Goal: Task Accomplishment & Management: Manage account settings

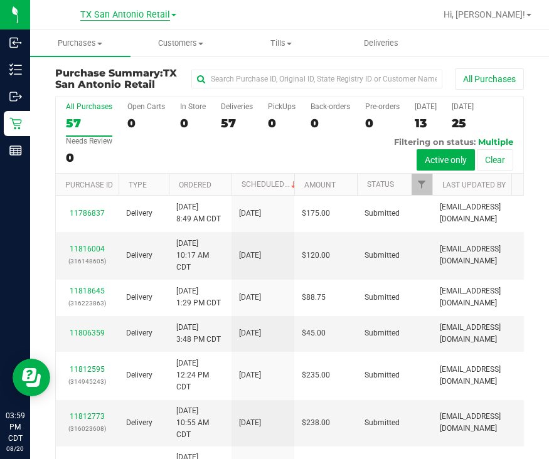
click at [125, 15] on span "TX San Antonio Retail" at bounding box center [125, 14] width 90 height 11
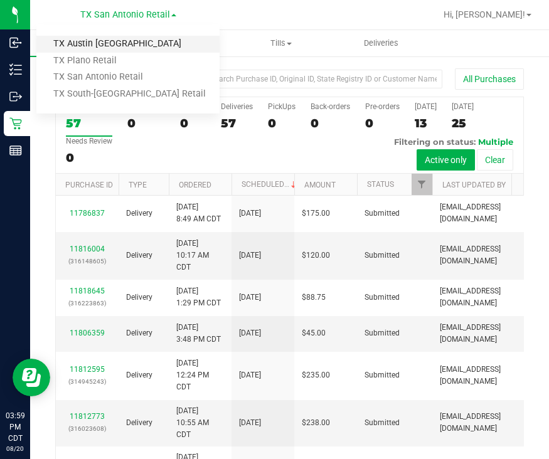
click at [128, 45] on link "TX Austin [GEOGRAPHIC_DATA]" at bounding box center [127, 44] width 183 height 17
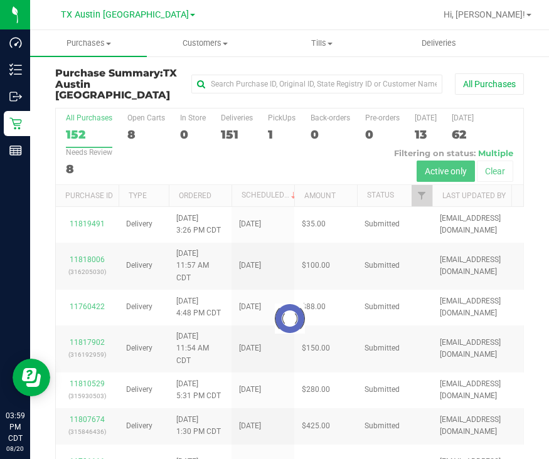
click at [279, 118] on div at bounding box center [289, 318] width 467 height 420
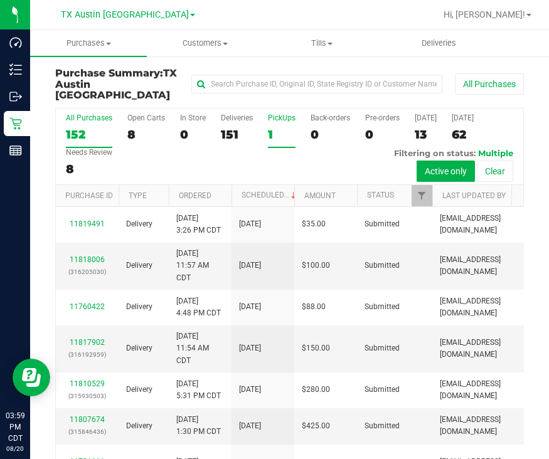
click at [275, 114] on label "PickUps 1" at bounding box center [282, 130] width 28 height 34
click at [0, 0] on input "PickUps 1" at bounding box center [0, 0] width 0 height 0
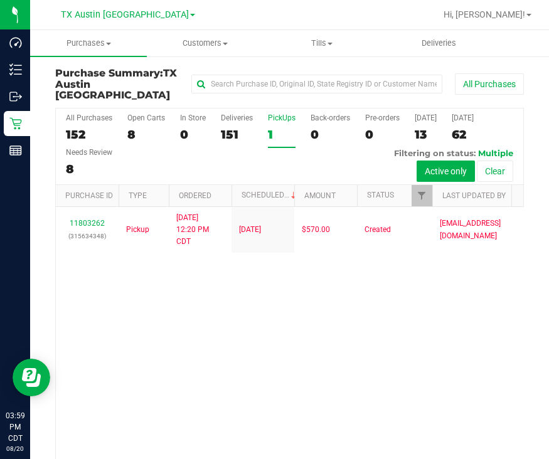
click at [259, 355] on div "11803262 (315634348) Pickup 8/20/2025 12:20 PM CDT 8/18/2025 $570.00 Created vf…" at bounding box center [289, 351] width 467 height 289
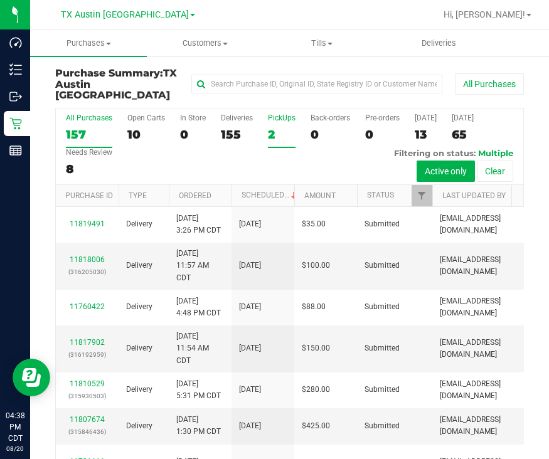
click at [270, 127] on div "2" at bounding box center [282, 134] width 28 height 14
click at [0, 0] on input "PickUps 2" at bounding box center [0, 0] width 0 height 0
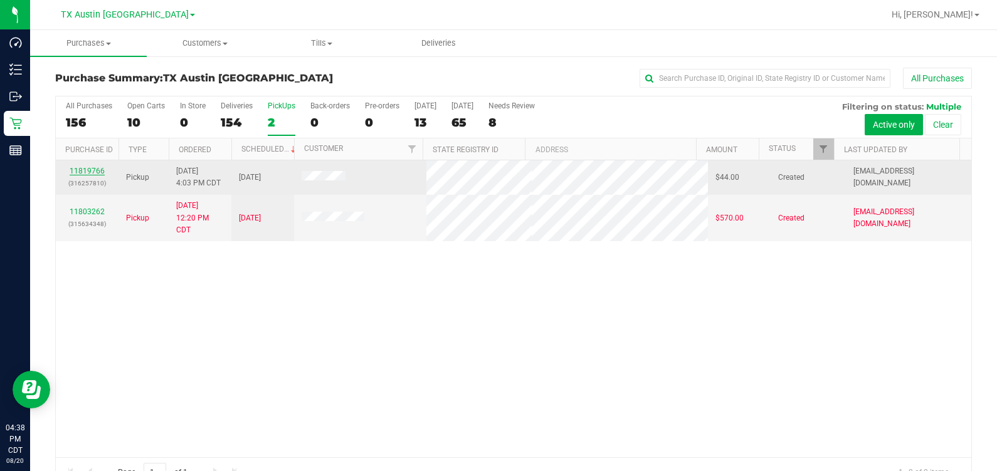
click at [85, 167] on link "11819766" at bounding box center [87, 171] width 35 height 9
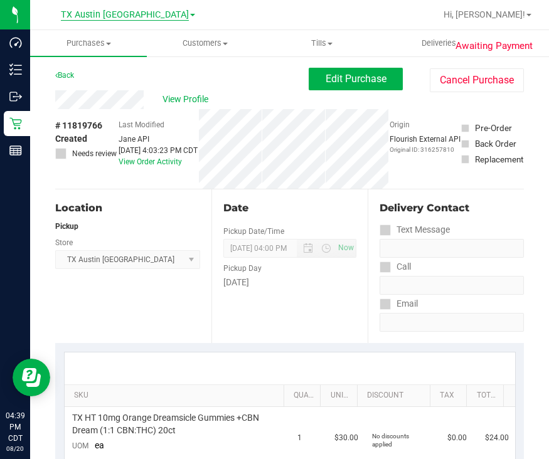
click at [131, 13] on span "TX Austin [GEOGRAPHIC_DATA]" at bounding box center [125, 14] width 128 height 11
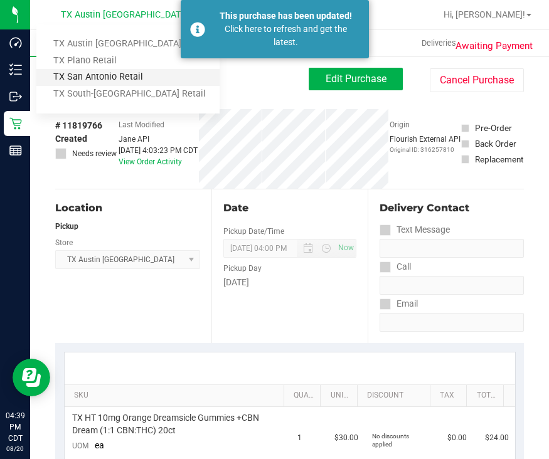
click at [116, 73] on link "TX San Antonio Retail" at bounding box center [127, 77] width 183 height 17
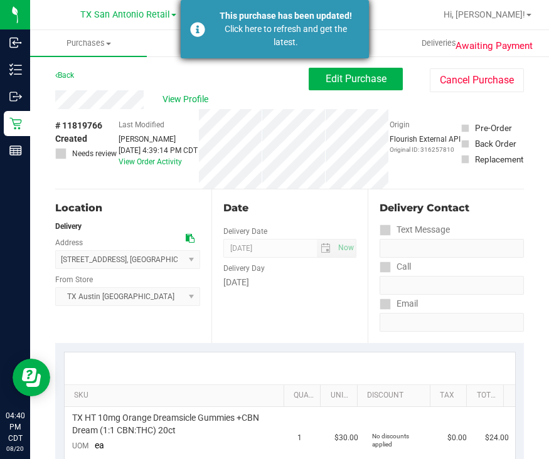
click at [330, 39] on div "Click here to refresh and get the latest." at bounding box center [285, 36] width 147 height 26
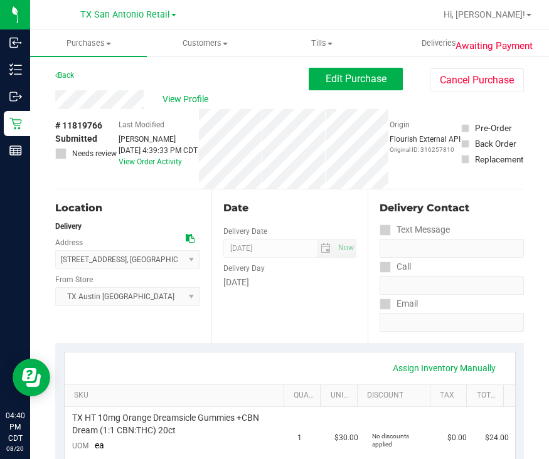
type textarea "Friday 08/22/2025 11:00-16:00 -- Message: -- Phone:7372856190 -- Payment Method…"
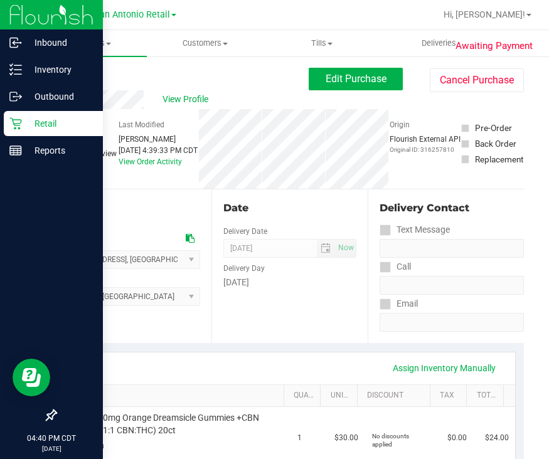
drag, startPoint x: 17, startPoint y: 123, endPoint x: 26, endPoint y: 121, distance: 9.6
click at [18, 124] on icon at bounding box center [15, 124] width 12 height 12
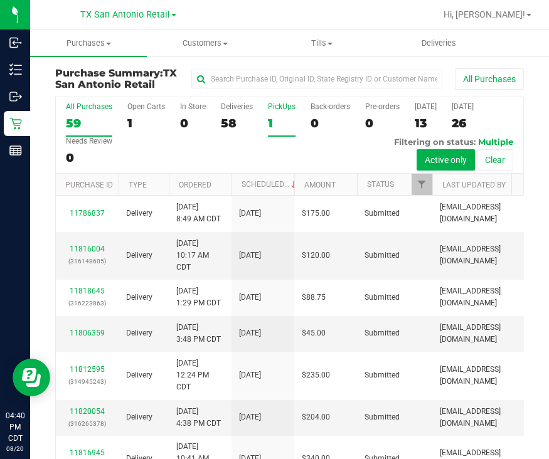
click at [281, 122] on div "1" at bounding box center [282, 123] width 28 height 14
click at [0, 0] on input "PickUps 1" at bounding box center [0, 0] width 0 height 0
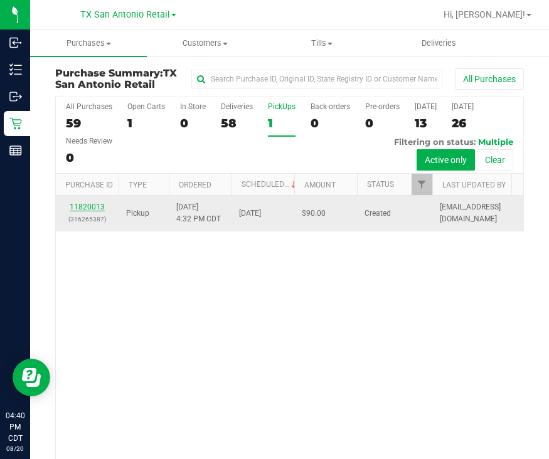
click at [79, 205] on link "11820013" at bounding box center [87, 206] width 35 height 9
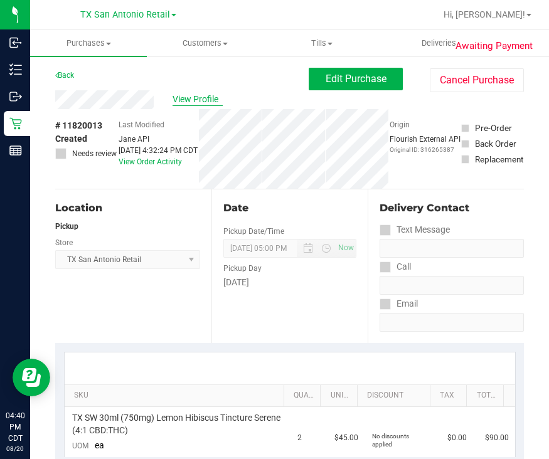
click at [205, 102] on span "View Profile" at bounding box center [197, 99] width 50 height 13
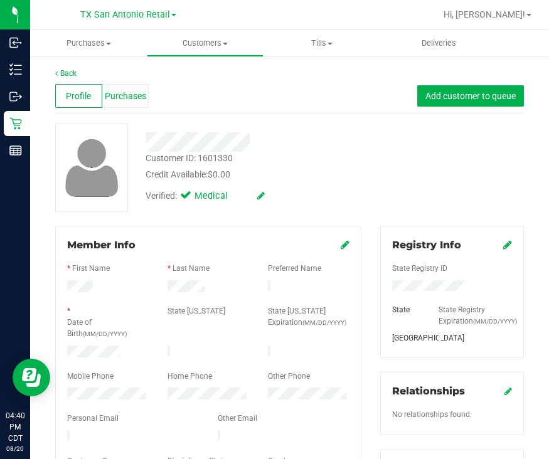
click at [120, 83] on div "Profile Purchases Add customer to queue" at bounding box center [289, 96] width 468 height 34
click at [122, 90] on span "Purchases" at bounding box center [125, 96] width 41 height 13
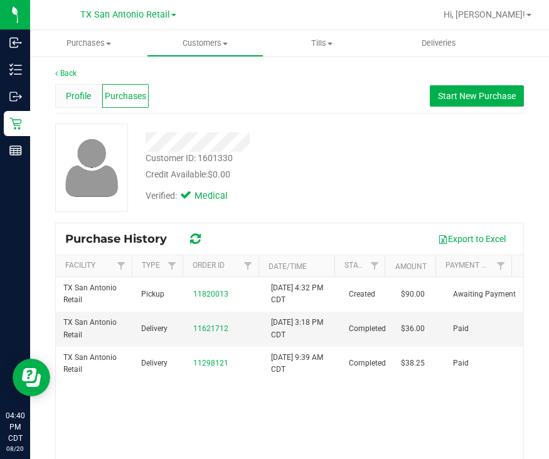
click at [70, 101] on span "Profile" at bounding box center [78, 96] width 25 height 13
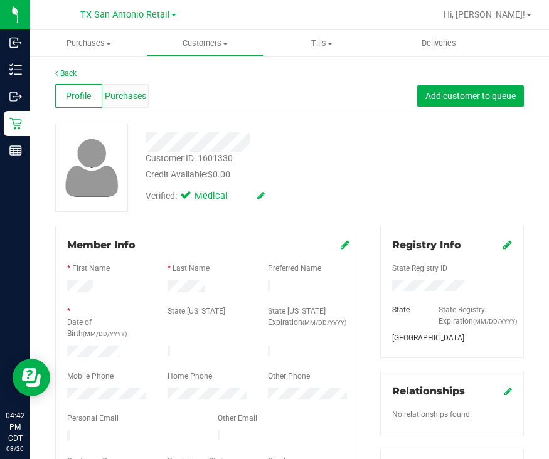
click at [126, 92] on span "Purchases" at bounding box center [125, 96] width 41 height 13
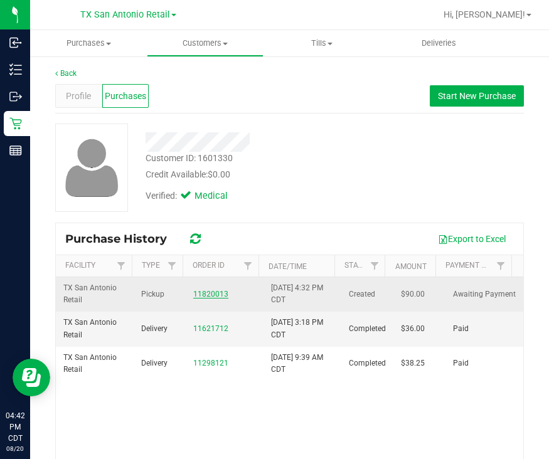
click at [197, 293] on link "11820013" at bounding box center [210, 294] width 35 height 9
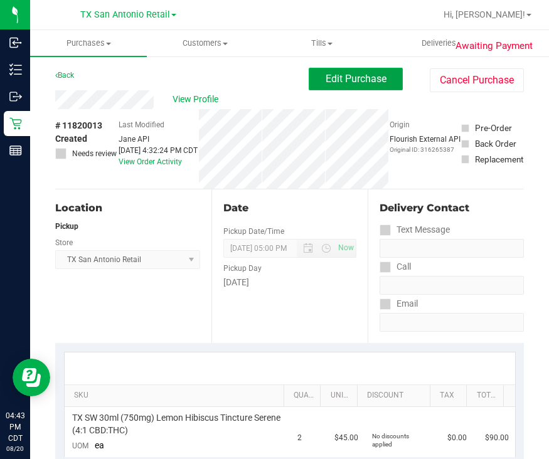
click at [339, 75] on span "Edit Purchase" at bounding box center [355, 79] width 61 height 12
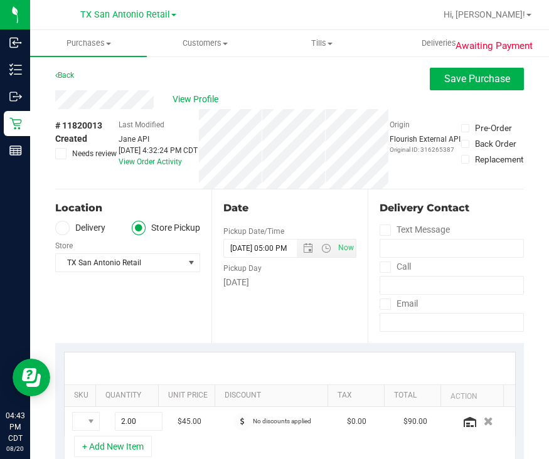
click at [70, 159] on label "Needs review" at bounding box center [86, 153] width 63 height 11
click at [58, 154] on icon at bounding box center [61, 154] width 8 height 0
click at [0, 0] on input "Needs review" at bounding box center [0, 0] width 0 height 0
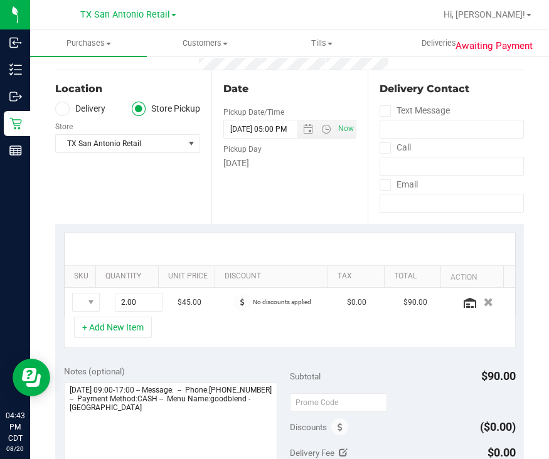
scroll to position [156, 0]
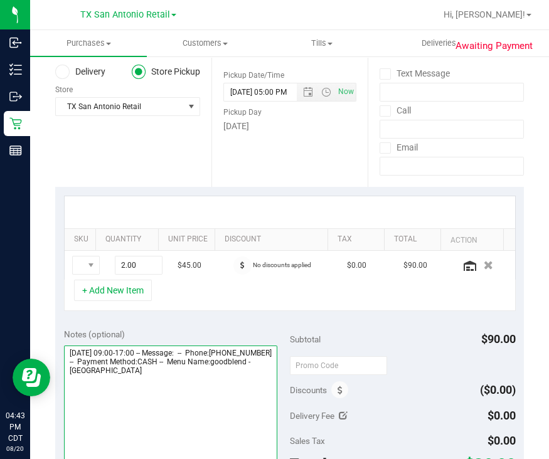
click at [255, 392] on textarea at bounding box center [170, 405] width 213 height 120
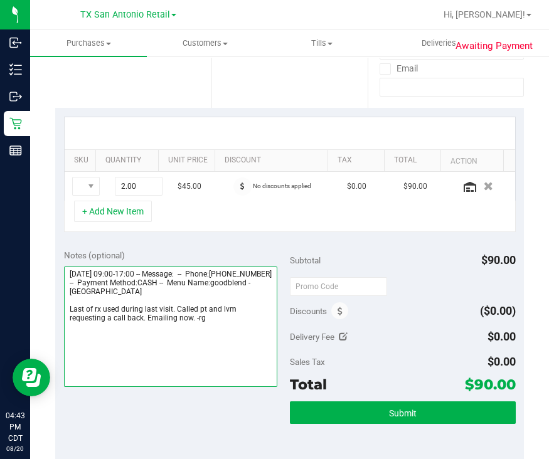
scroll to position [0, 0]
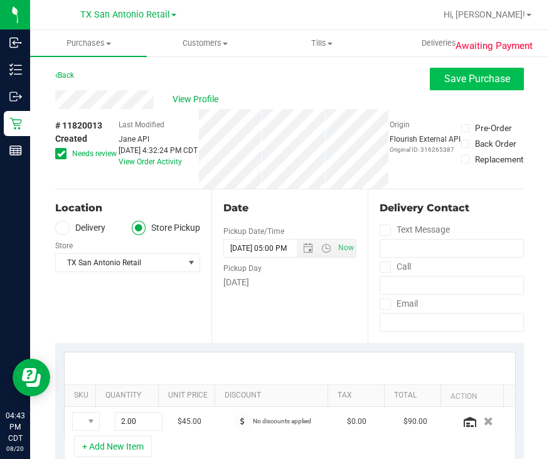
type textarea "Thursday 08/21/2025 09:00-17:00 -- Message: -- Phone:2103267516 -- Payment Meth…"
click at [470, 76] on span "Save Purchase" at bounding box center [477, 79] width 66 height 12
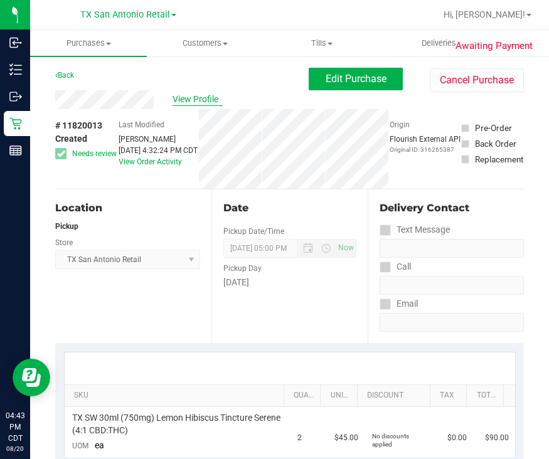
click at [184, 99] on span "View Profile" at bounding box center [197, 99] width 50 height 13
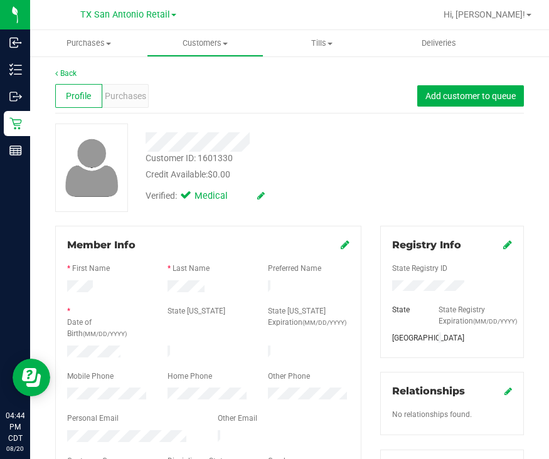
click at [320, 108] on div "Profile Purchases Add customer to queue" at bounding box center [289, 96] width 468 height 34
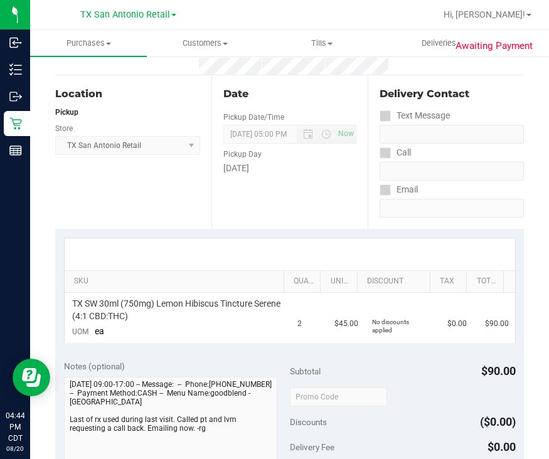
scroll to position [313, 0]
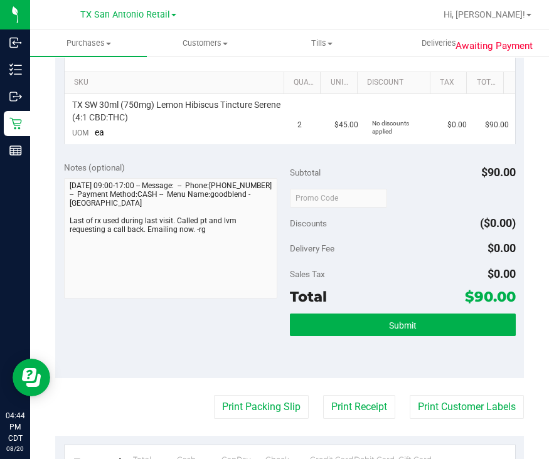
click at [56, 223] on div "Notes (optional) Subtotal $90.00 Discounts ($0.00) Delivery Fee $0.00 Sales Tax…" at bounding box center [289, 265] width 468 height 226
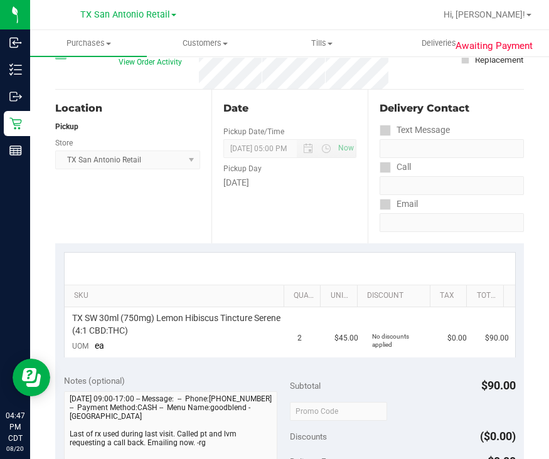
scroll to position [0, 0]
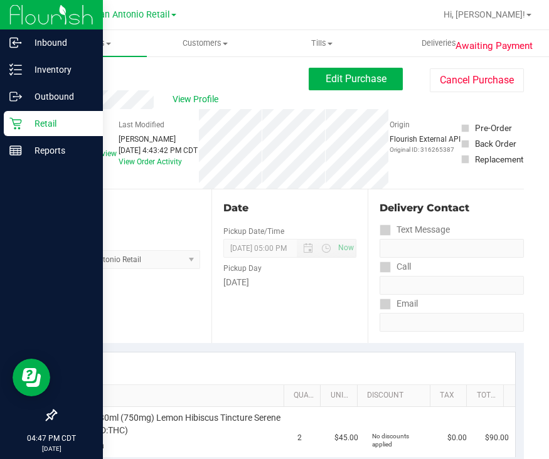
click at [19, 130] on div "Retail" at bounding box center [53, 123] width 99 height 25
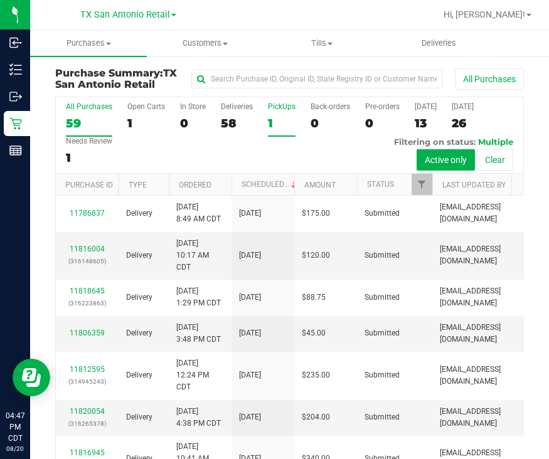
click at [270, 109] on div "PickUps" at bounding box center [282, 106] width 28 height 9
click at [0, 0] on input "PickUps 1" at bounding box center [0, 0] width 0 height 0
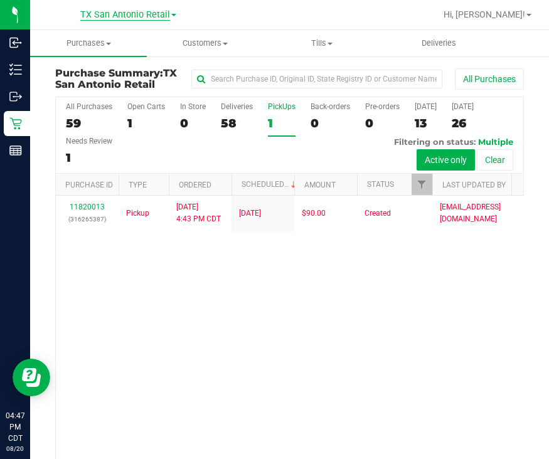
click at [118, 12] on span "TX San Antonio Retail" at bounding box center [125, 14] width 90 height 11
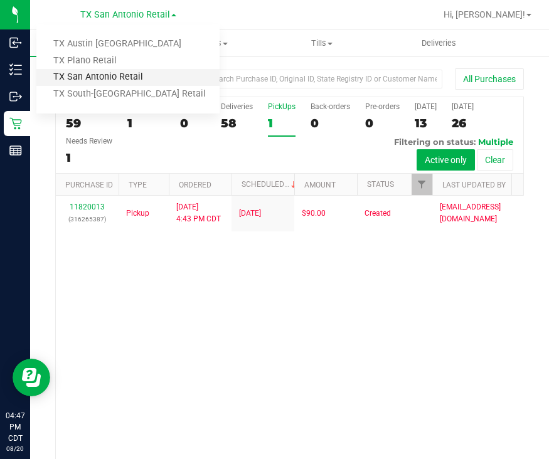
click at [111, 79] on link "TX San Antonio Retail" at bounding box center [127, 77] width 183 height 17
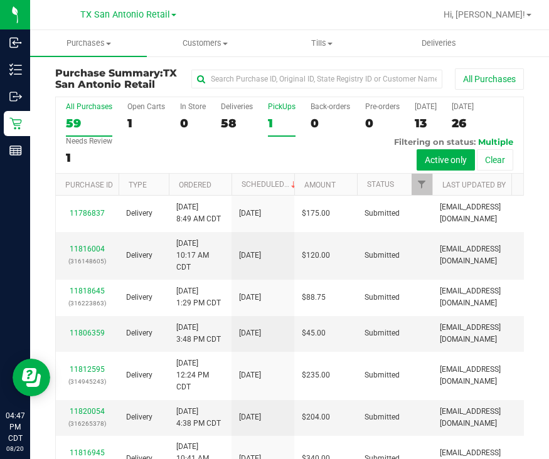
click at [285, 127] on div "1" at bounding box center [282, 123] width 28 height 14
click at [0, 0] on input "PickUps 1" at bounding box center [0, 0] width 0 height 0
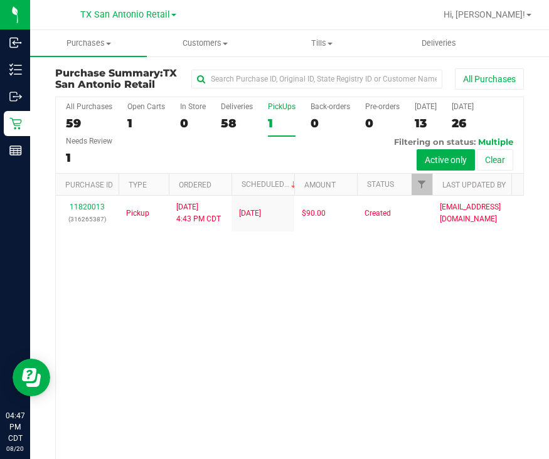
click at [118, 9] on link "TX San Antonio Retail" at bounding box center [128, 14] width 96 height 12
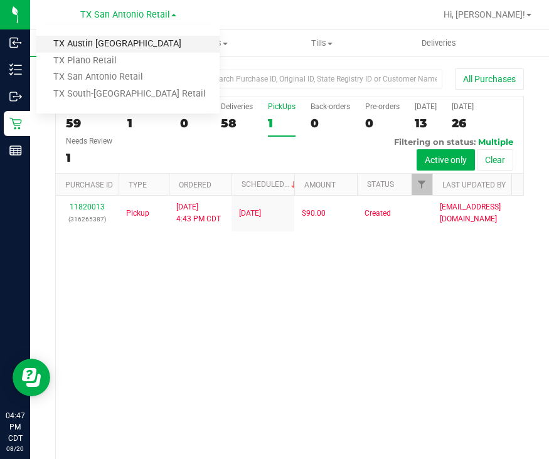
click at [107, 47] on link "TX Austin [GEOGRAPHIC_DATA]" at bounding box center [127, 44] width 183 height 17
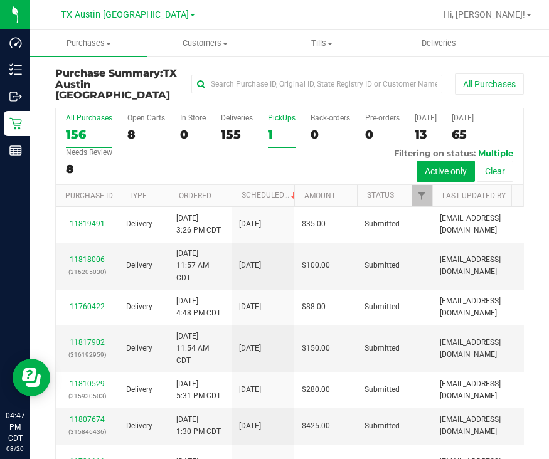
click at [293, 127] on div "1" at bounding box center [282, 134] width 28 height 14
click at [0, 0] on input "PickUps 1" at bounding box center [0, 0] width 0 height 0
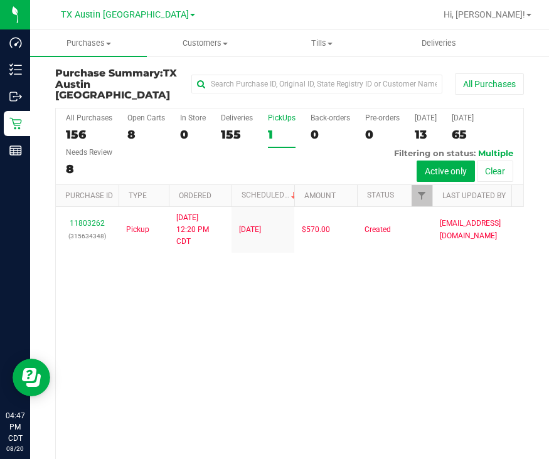
click at [463, 56] on ul "Purchases Summary of purchases Fulfillment All purchases Customers All customer…" at bounding box center [304, 43] width 549 height 27
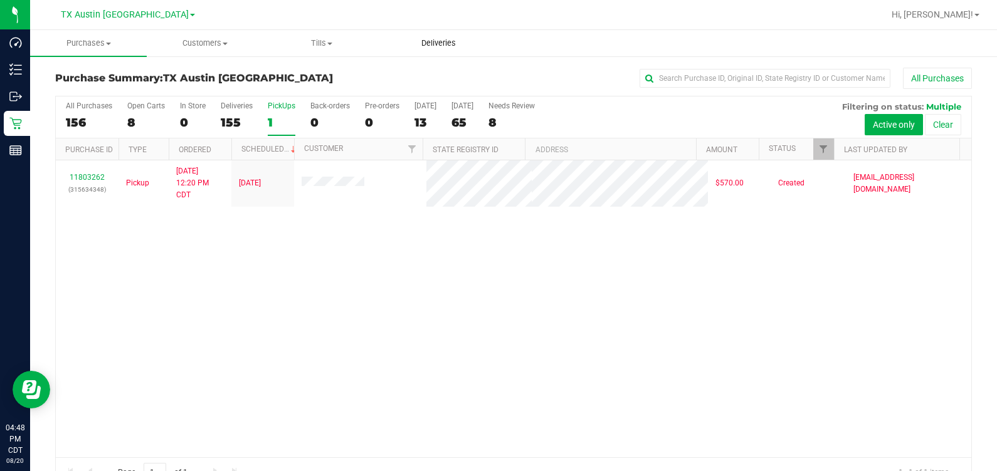
click at [433, 43] on span "Deliveries" at bounding box center [438, 43] width 68 height 11
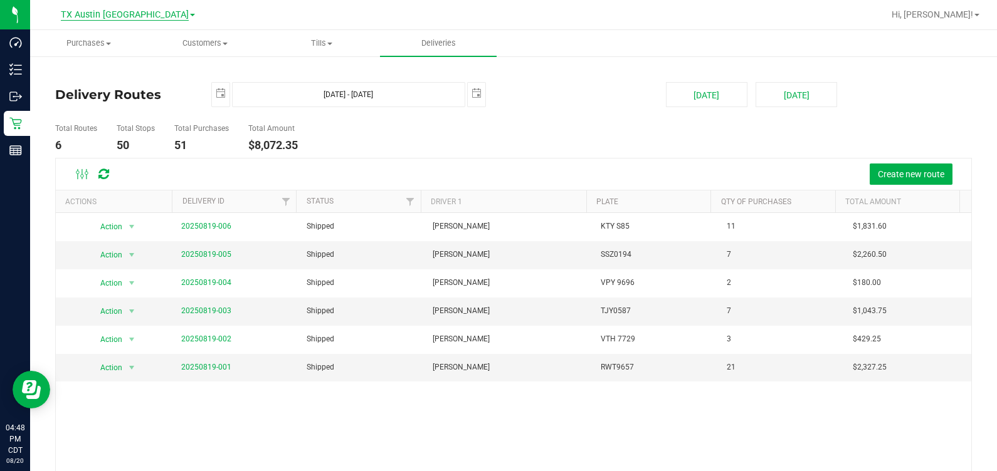
click at [119, 19] on span "TX Austin [GEOGRAPHIC_DATA]" at bounding box center [125, 14] width 128 height 11
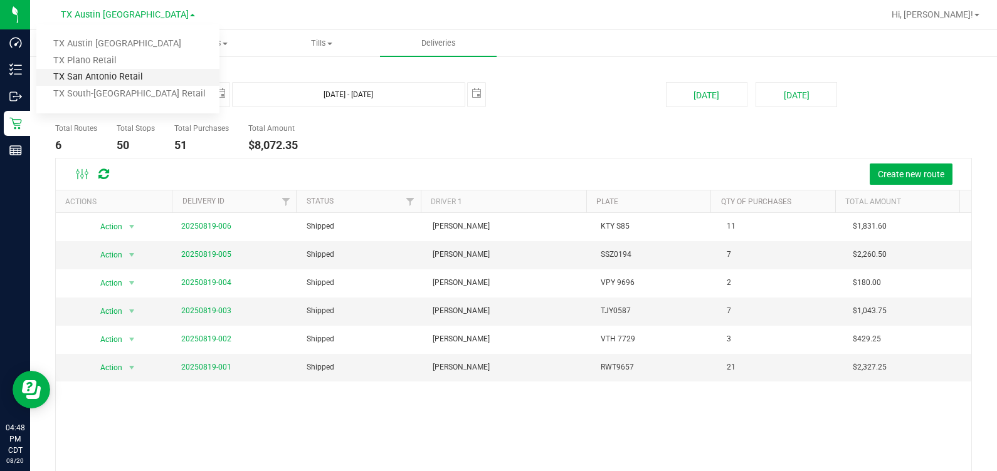
click at [124, 78] on link "TX San Antonio Retail" at bounding box center [127, 77] width 183 height 17
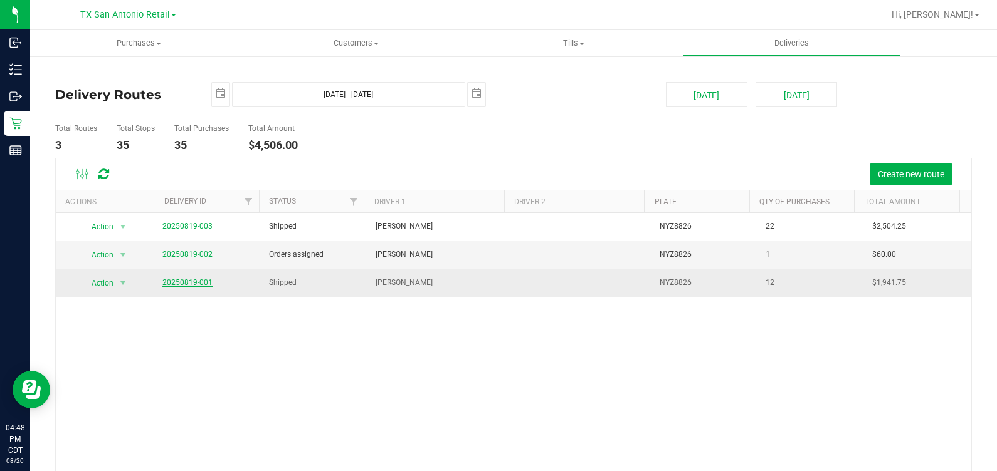
click at [182, 283] on link "20250819-001" at bounding box center [187, 282] width 50 height 9
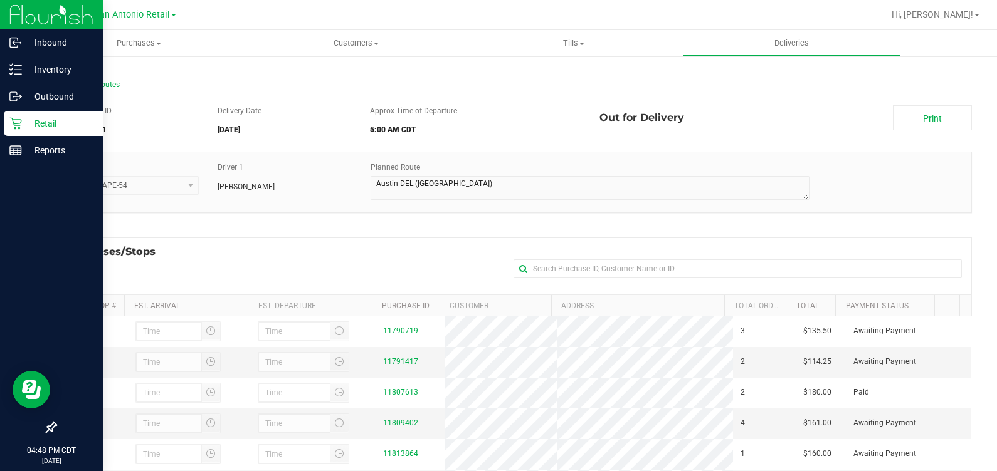
click at [45, 122] on p "Retail" at bounding box center [59, 123] width 75 height 15
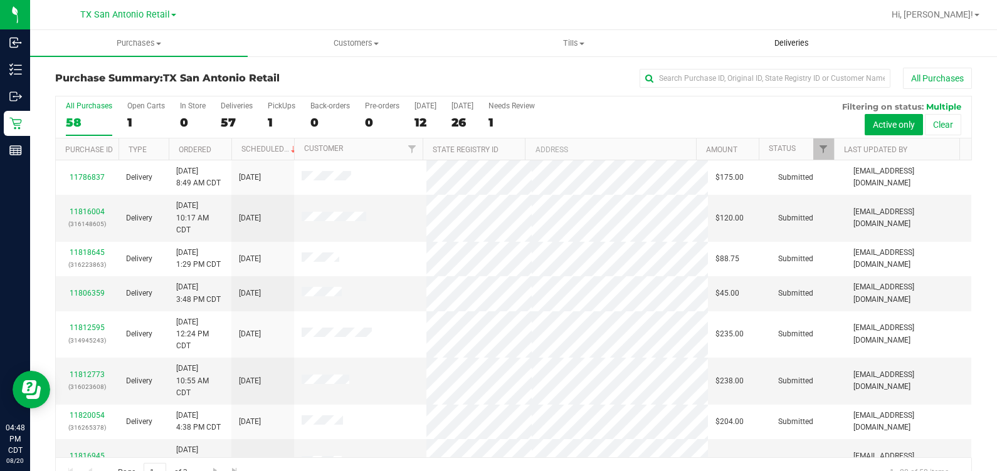
click at [548, 39] on span "Deliveries" at bounding box center [791, 43] width 68 height 11
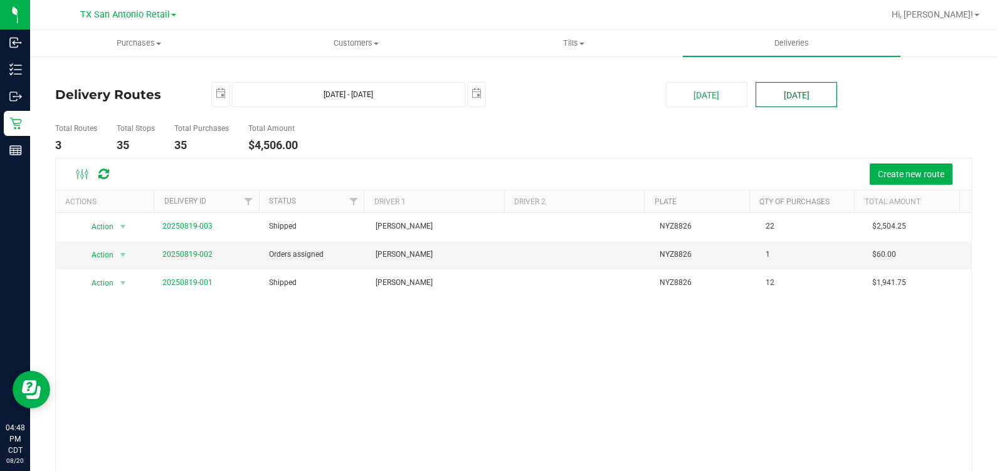
click at [548, 104] on button "[DATE]" at bounding box center [795, 94] width 81 height 25
type input "Aug 21, 2025 - Aug 21, 2025"
type input "2025-08-21"
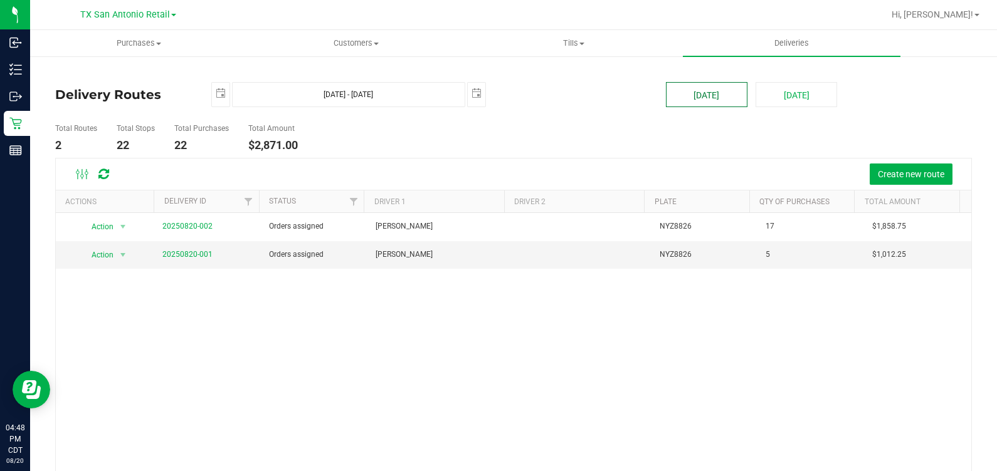
click at [548, 95] on button "[DATE]" at bounding box center [706, 94] width 81 height 25
type input "Aug 20, 2025 - Aug 20, 2025"
click at [548, 45] on span "Tills" at bounding box center [574, 43] width 216 height 11
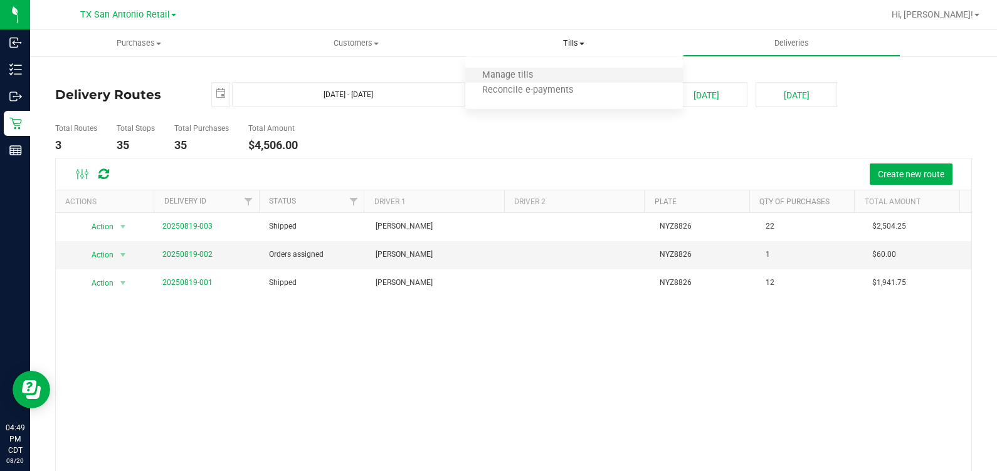
click at [548, 75] on li "Manage tills" at bounding box center [574, 75] width 218 height 15
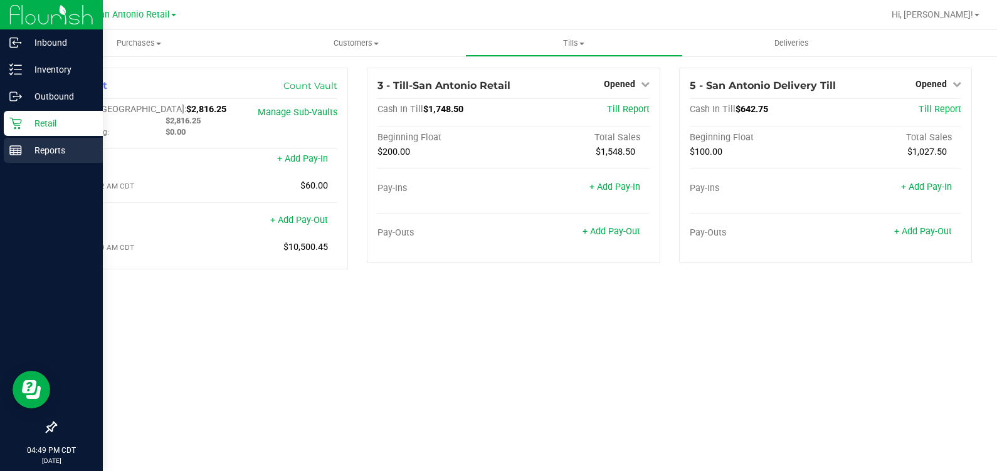
click at [5, 145] on div "Reports" at bounding box center [53, 150] width 99 height 25
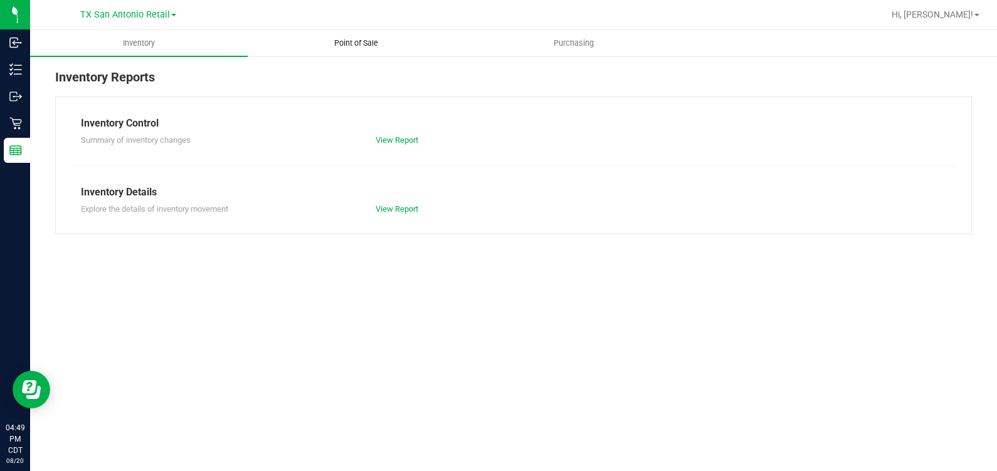
click at [355, 45] on span "Point of Sale" at bounding box center [356, 43] width 78 height 11
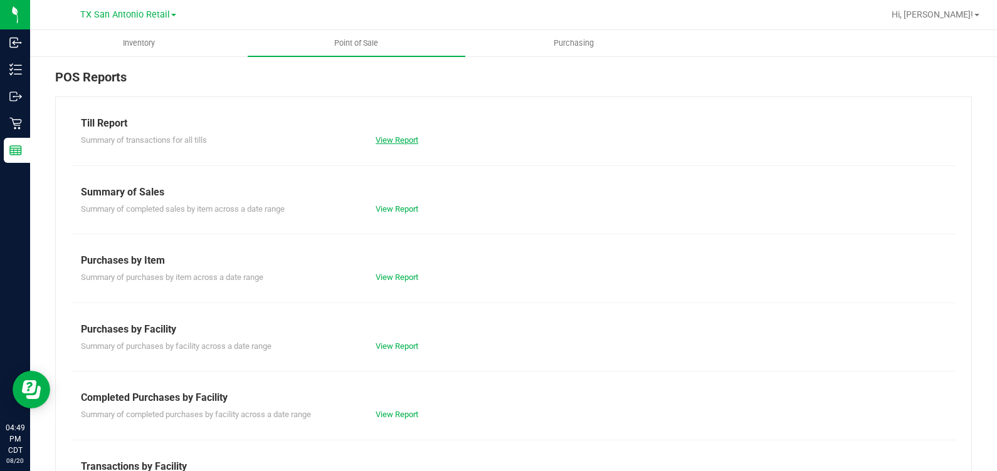
click at [395, 138] on link "View Report" at bounding box center [397, 139] width 43 height 9
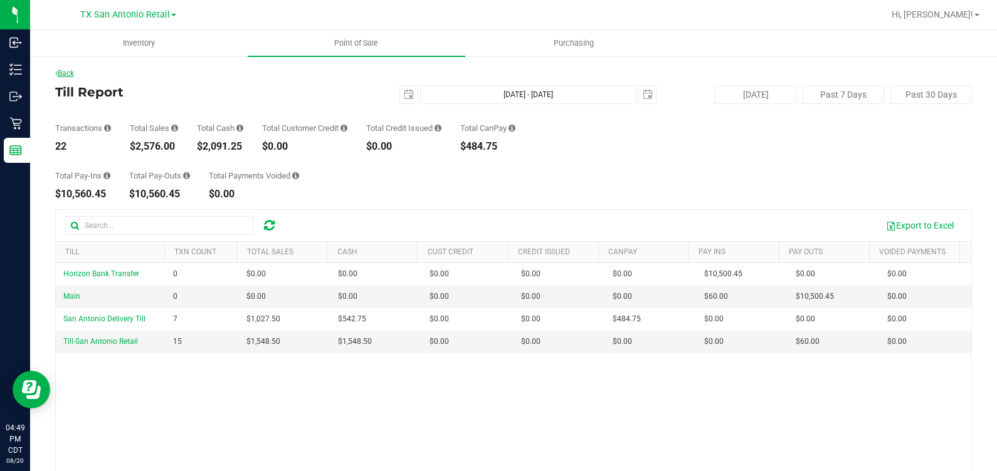
click at [70, 72] on link "Back" at bounding box center [64, 73] width 19 height 9
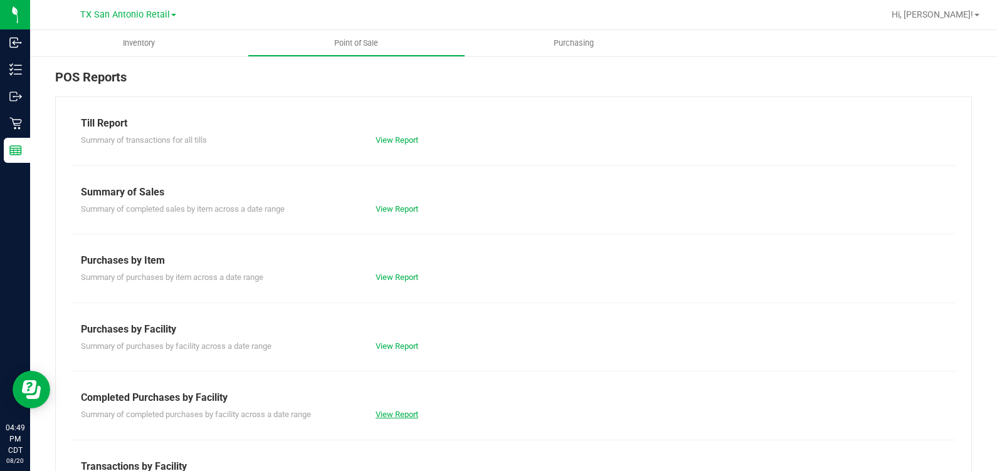
click at [389, 413] on link "View Report" at bounding box center [397, 414] width 43 height 9
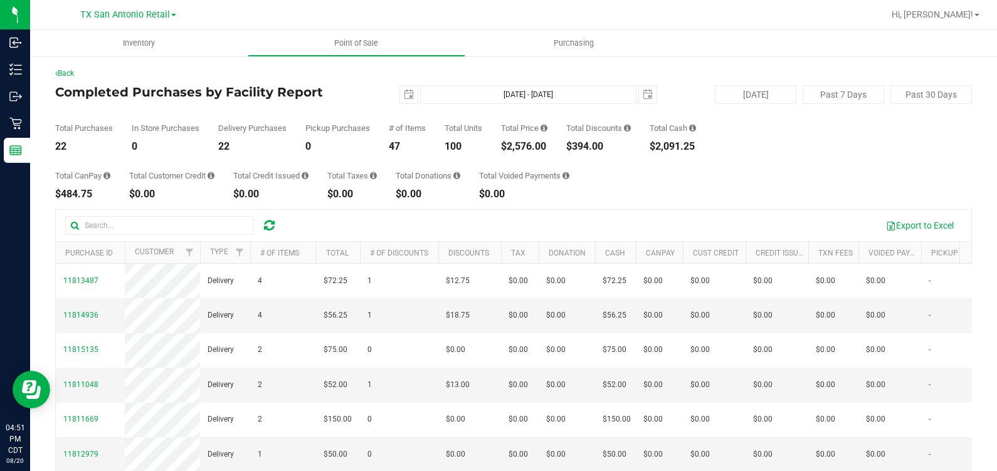
click at [548, 150] on div "Total Purchases 22 In Store Purchases 0 Delivery Purchases 22 Pickup Purchases …" at bounding box center [513, 128] width 917 height 48
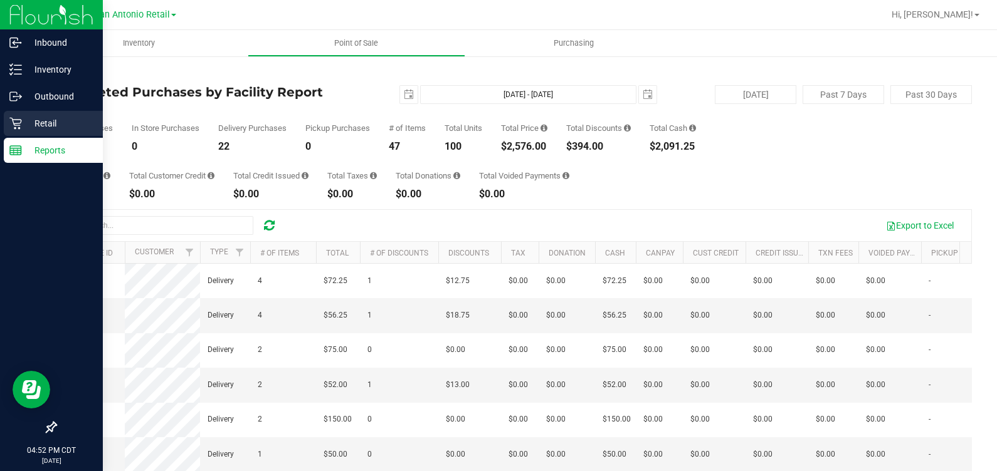
click at [31, 125] on p "Retail" at bounding box center [59, 123] width 75 height 15
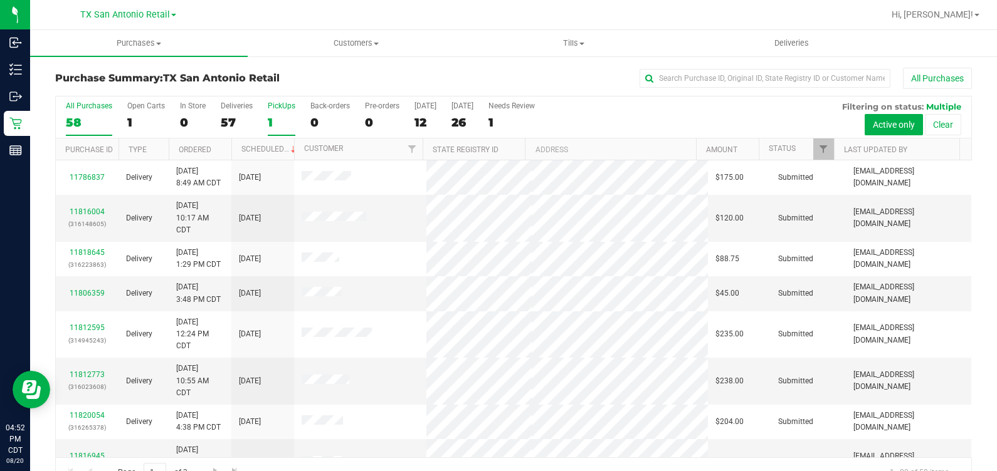
click at [275, 108] on div "PickUps" at bounding box center [282, 106] width 28 height 9
click at [0, 0] on input "PickUps 1" at bounding box center [0, 0] width 0 height 0
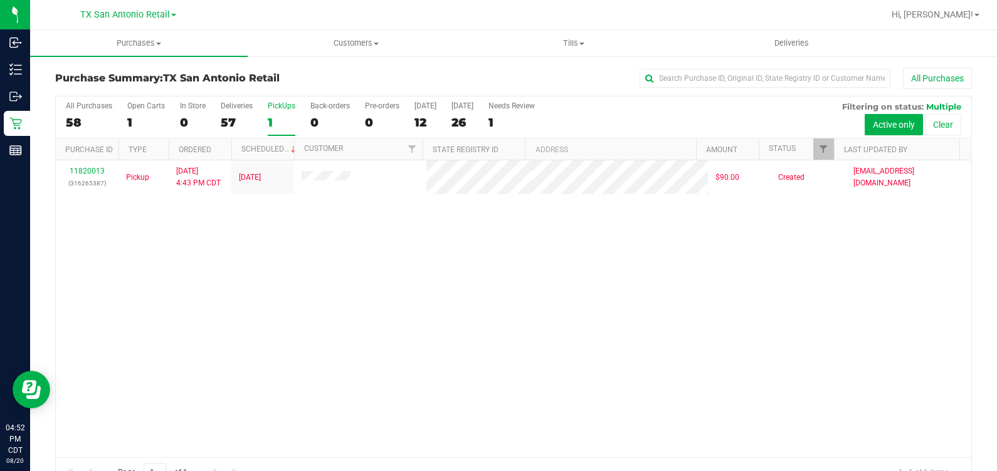
click at [110, 9] on div "TX San Antonio Retail TX Austin DC TX Plano Retail TX San Antonio Retail TX Sou…" at bounding box center [128, 14] width 96 height 15
click at [109, 16] on span "TX San Antonio Retail" at bounding box center [125, 14] width 90 height 11
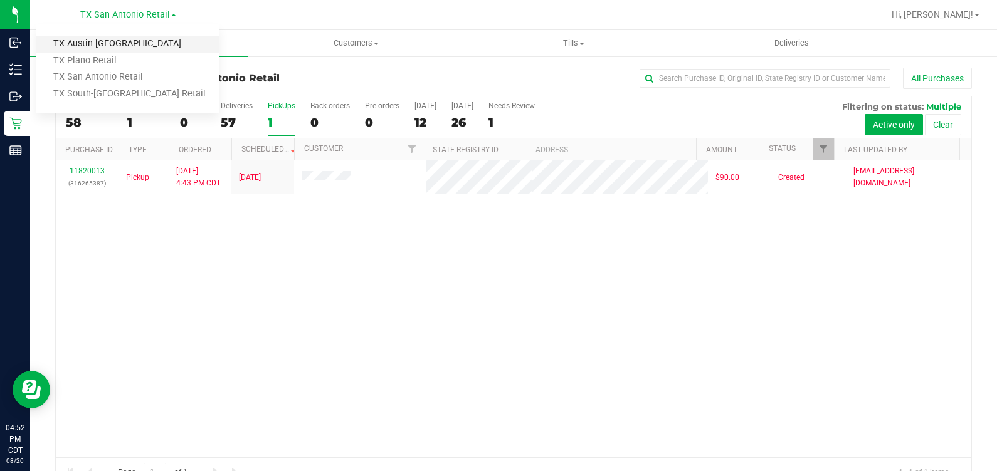
click at [105, 45] on link "TX Austin [GEOGRAPHIC_DATA]" at bounding box center [127, 44] width 183 height 17
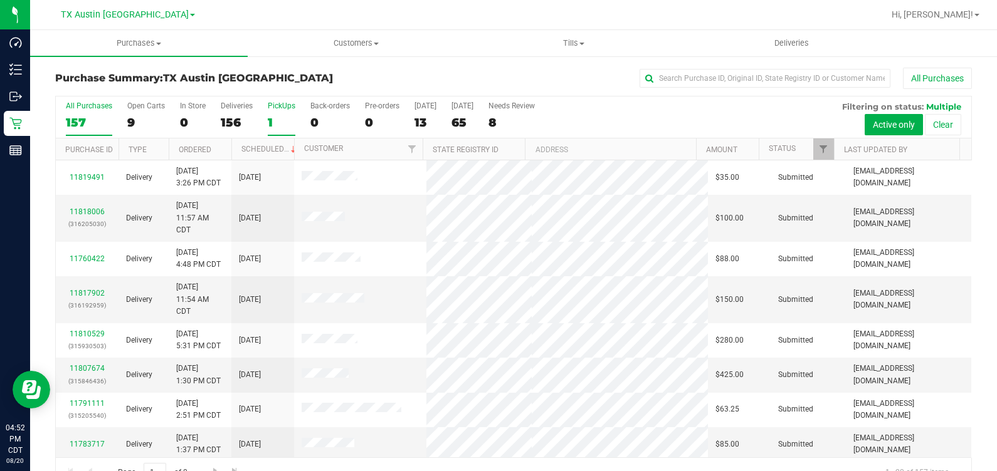
click at [276, 114] on label "PickUps 1" at bounding box center [282, 119] width 28 height 34
click at [0, 0] on input "PickUps 1" at bounding box center [0, 0] width 0 height 0
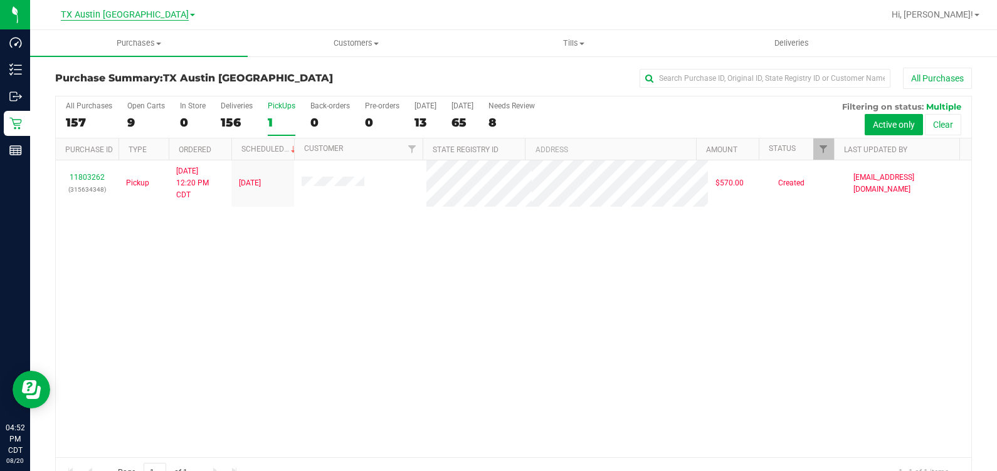
click at [113, 13] on span "TX Austin [GEOGRAPHIC_DATA]" at bounding box center [125, 14] width 128 height 11
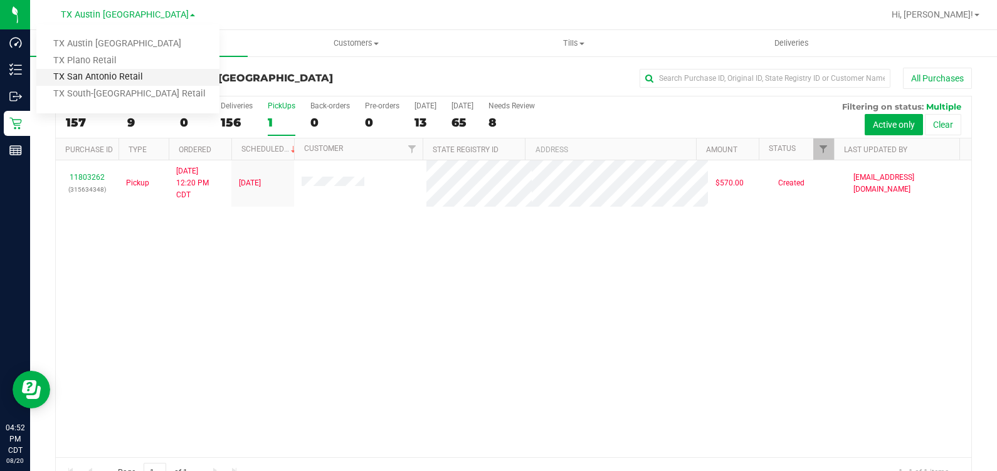
click at [115, 74] on link "TX San Antonio Retail" at bounding box center [127, 77] width 183 height 17
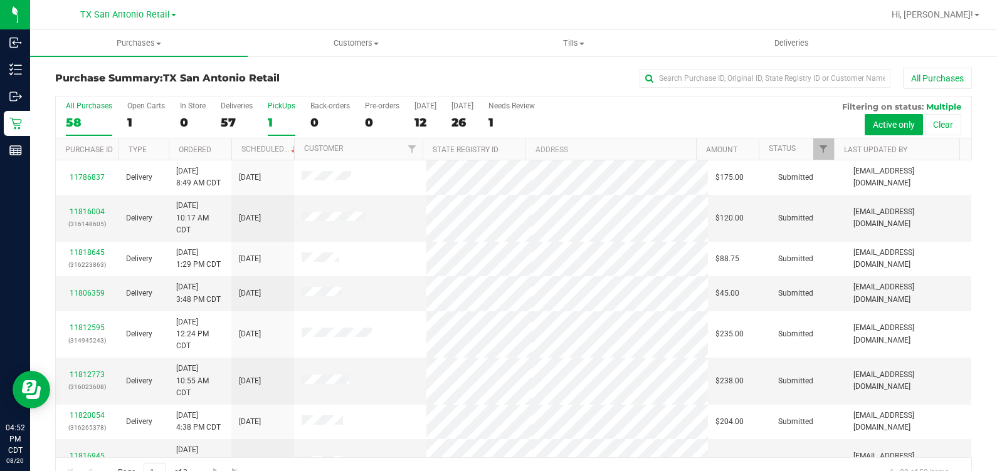
click at [292, 116] on div "1" at bounding box center [282, 122] width 28 height 14
click at [0, 0] on input "PickUps 1" at bounding box center [0, 0] width 0 height 0
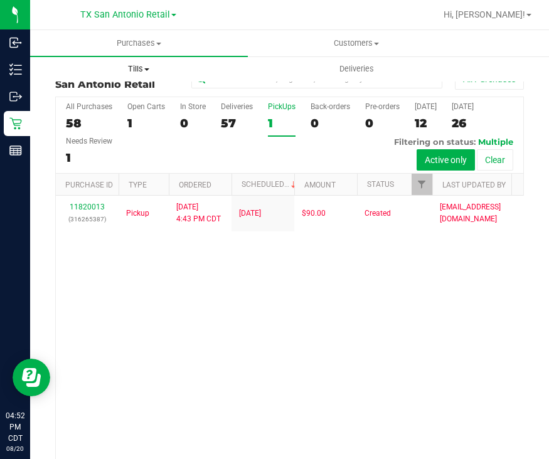
click at [144, 70] on span "Tills" at bounding box center [139, 68] width 216 height 11
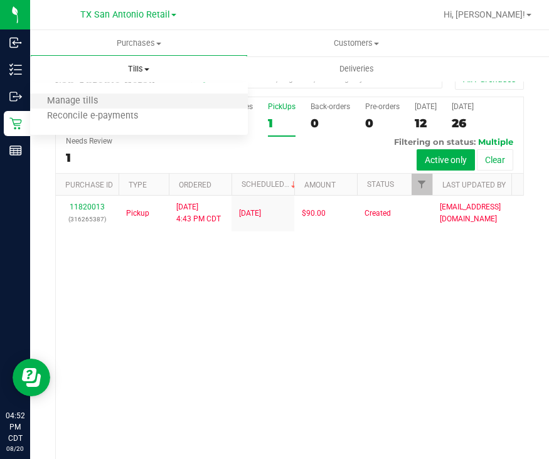
click at [160, 97] on li "Manage tills" at bounding box center [139, 101] width 218 height 15
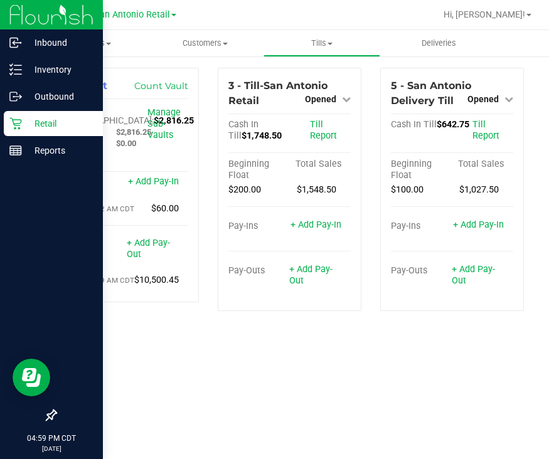
click at [31, 122] on p "Retail" at bounding box center [59, 123] width 75 height 15
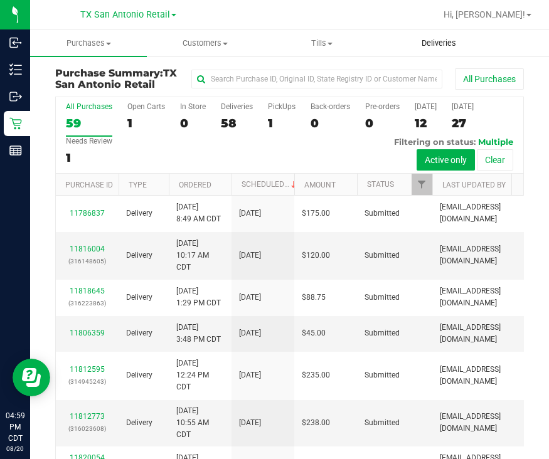
click at [442, 46] on span "Deliveries" at bounding box center [438, 43] width 68 height 11
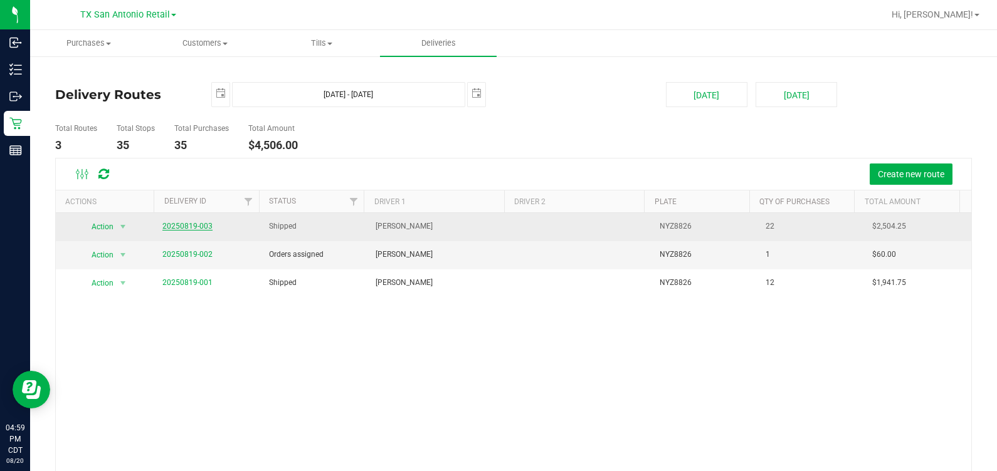
click at [192, 225] on link "20250819-003" at bounding box center [187, 226] width 50 height 9
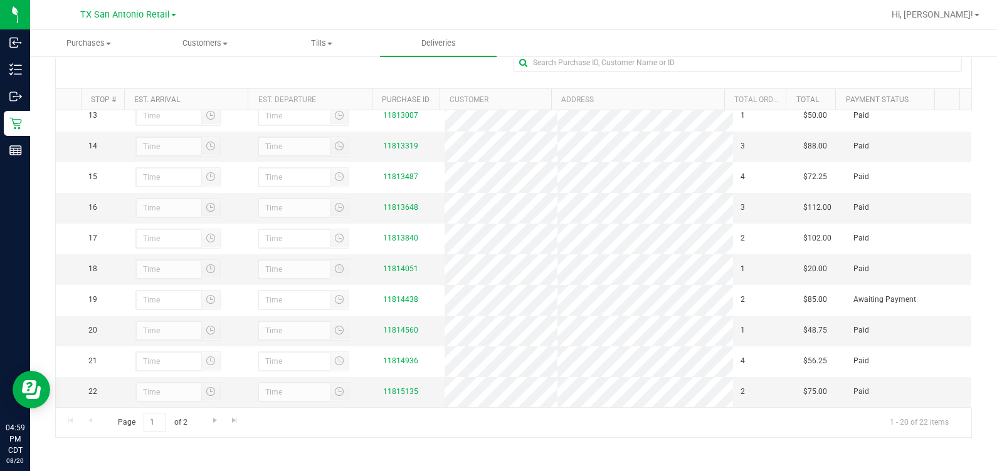
scroll to position [476, 0]
click at [312, 38] on span "Tills" at bounding box center [321, 43] width 115 height 11
click at [323, 69] on li "Manage tills" at bounding box center [325, 75] width 125 height 15
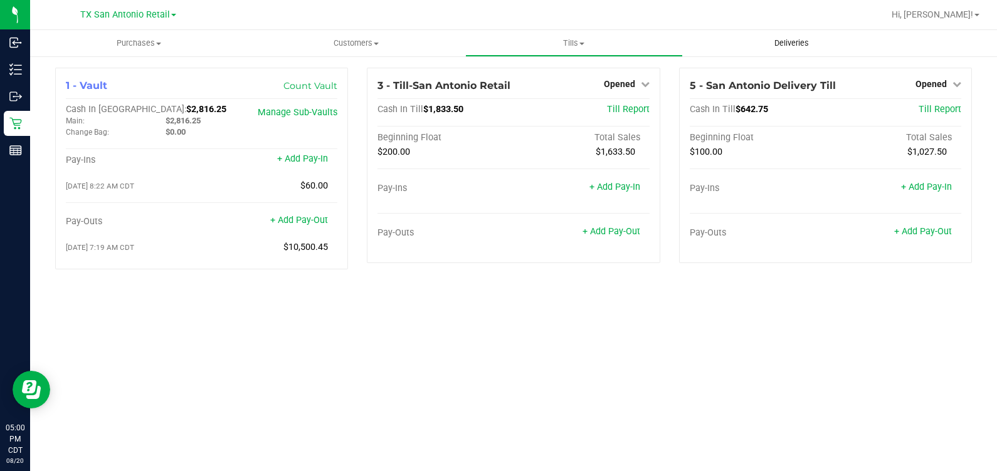
click at [548, 46] on span "Deliveries" at bounding box center [791, 43] width 68 height 11
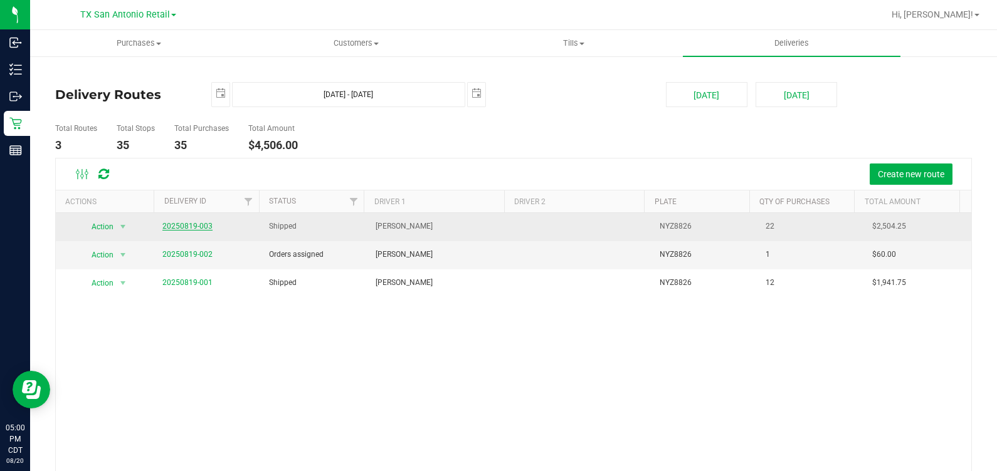
click at [191, 222] on link "20250819-003" at bounding box center [187, 226] width 50 height 9
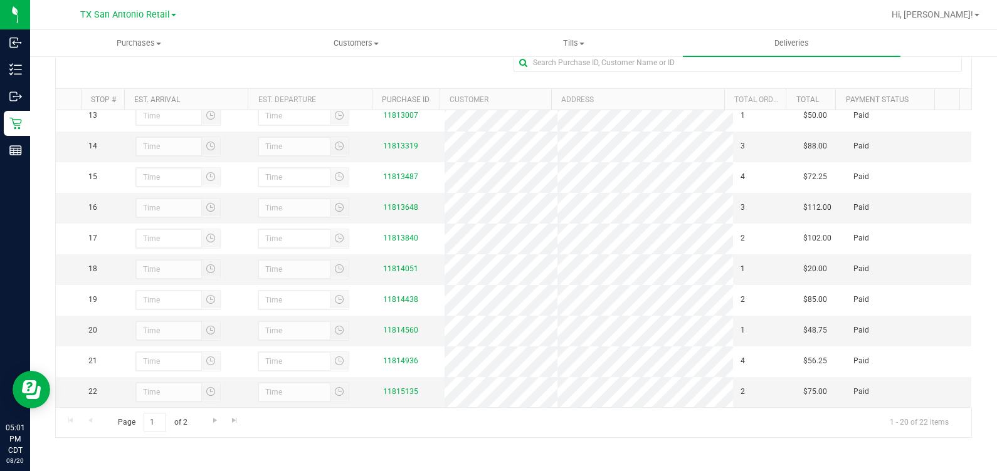
scroll to position [207, 0]
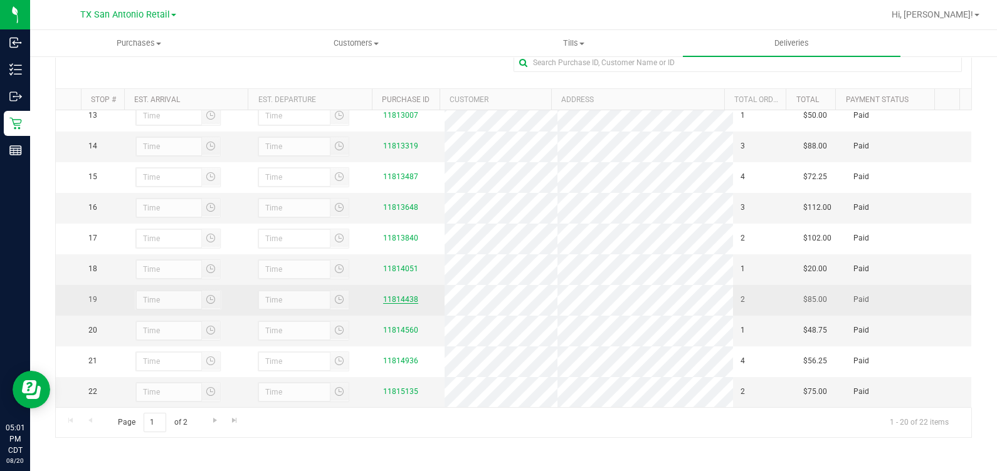
click at [392, 295] on link "11814438" at bounding box center [400, 299] width 35 height 9
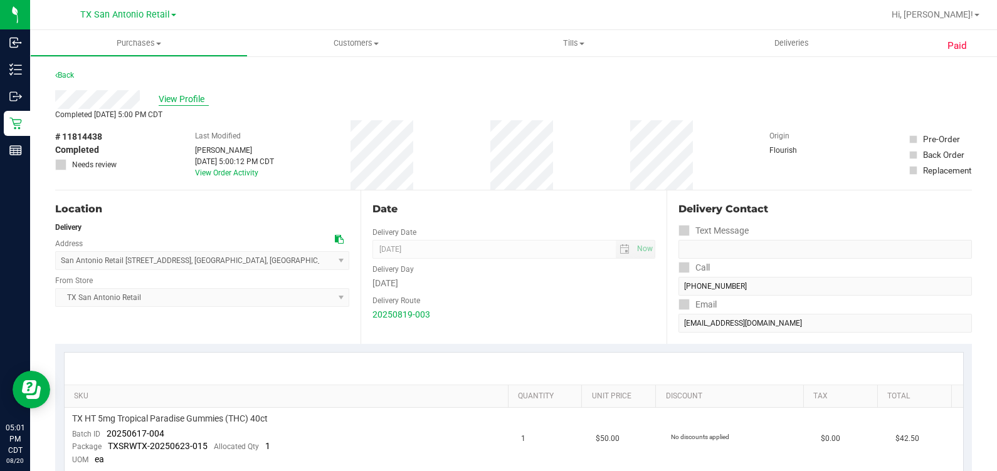
click at [177, 99] on span "View Profile" at bounding box center [184, 99] width 50 height 13
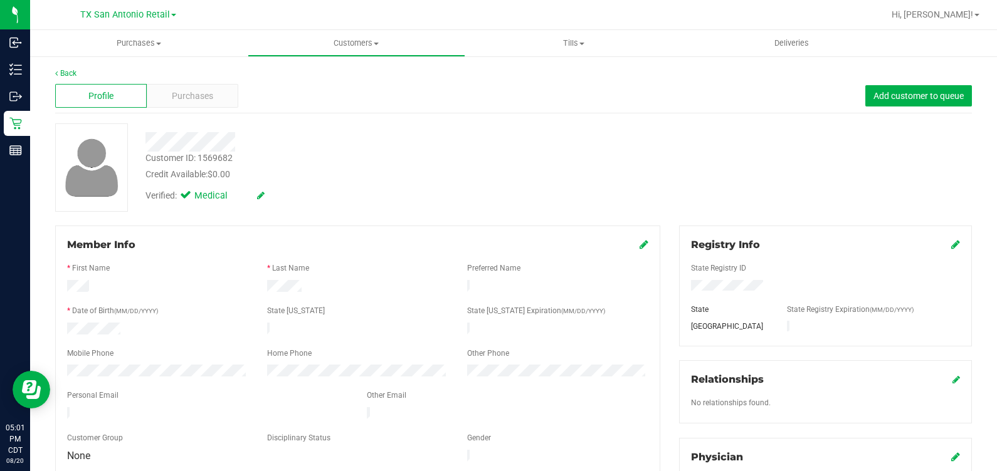
click at [177, 99] on span "Purchases" at bounding box center [192, 96] width 41 height 13
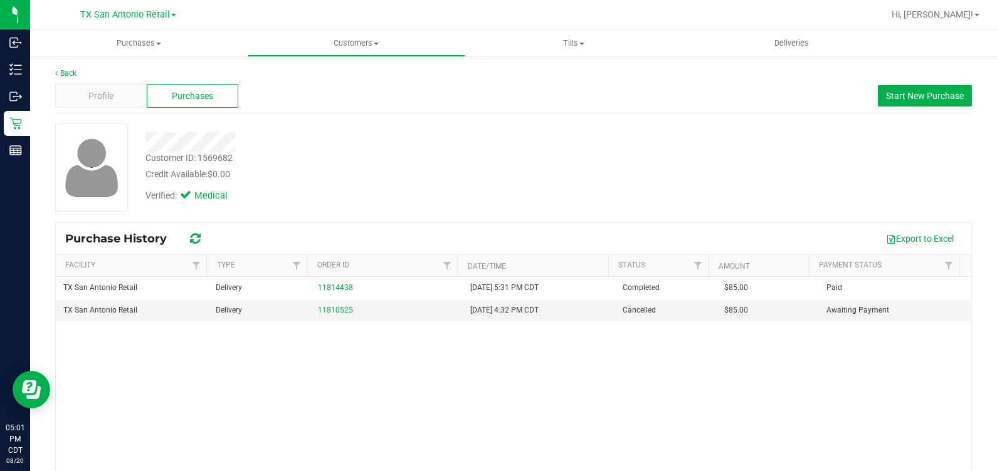
click at [426, 206] on div "Verified: Medical" at bounding box center [370, 195] width 468 height 28
click at [548, 36] on uib-tab-heading "Tills Manage tills Reconcile e-payments" at bounding box center [574, 43] width 216 height 25
click at [548, 75] on li "Manage tills" at bounding box center [574, 75] width 218 height 15
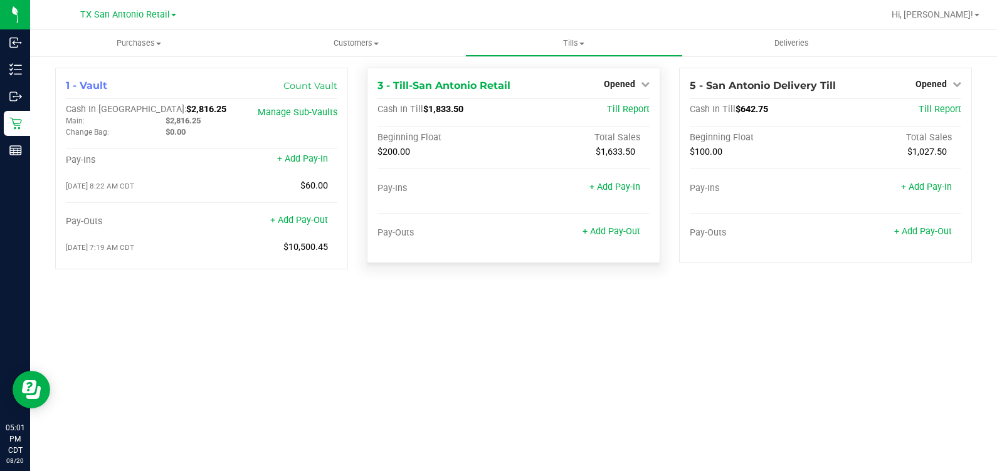
click at [548, 93] on div "3 - Till-San Antonio Retail Opened Close Till Cash In Till $1,833.50 Till Repor…" at bounding box center [513, 166] width 293 height 196
click at [548, 85] on span "Opened" at bounding box center [619, 84] width 31 height 10
click at [548, 105] on link "Close Till" at bounding box center [621, 110] width 34 height 10
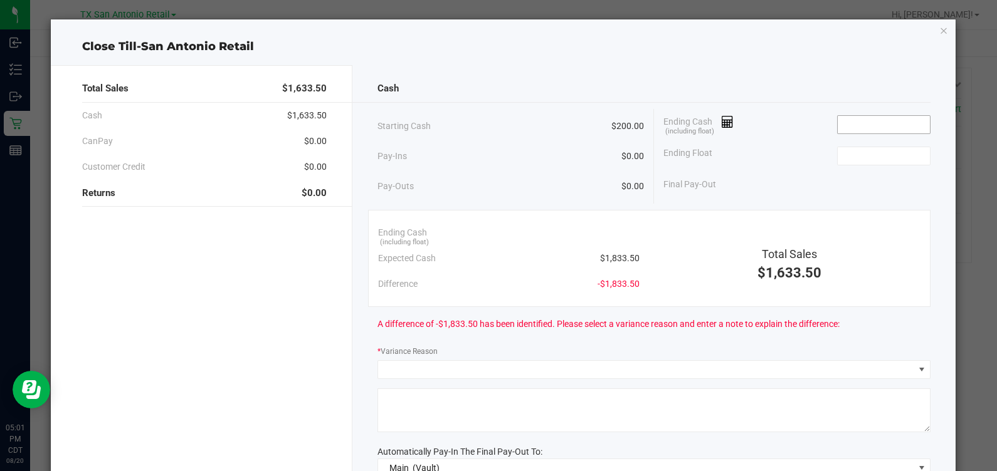
click at [548, 120] on input at bounding box center [884, 125] width 92 height 18
type input "$2,376.25"
click at [548, 144] on div "Ending Float" at bounding box center [796, 155] width 267 height 31
click at [548, 153] on input at bounding box center [884, 156] width 92 height 18
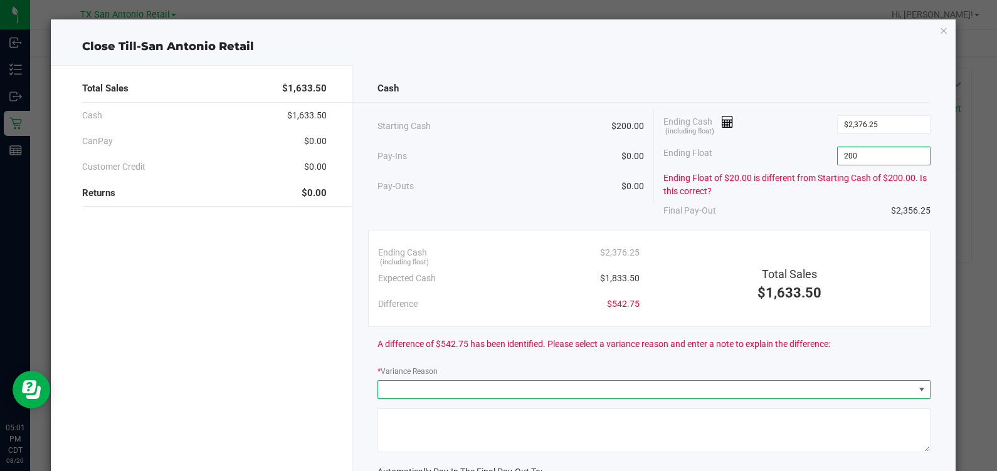
type input "$200.00"
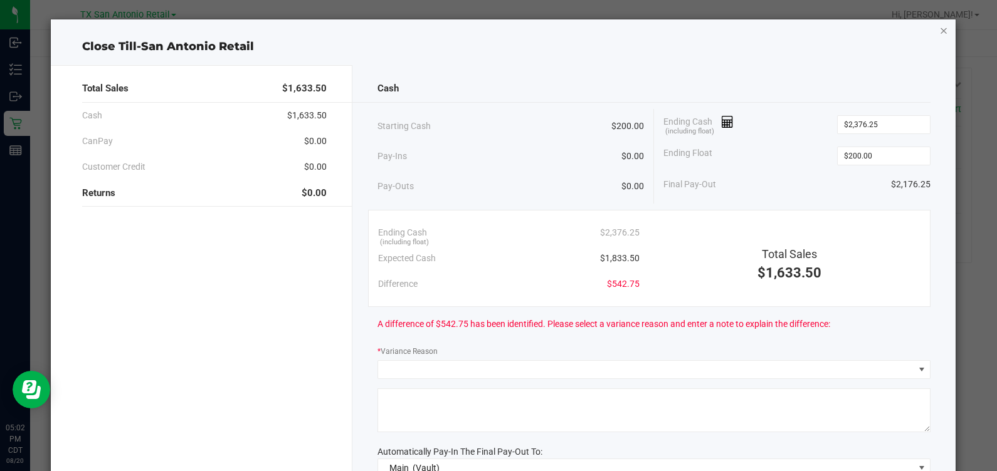
click at [548, 26] on icon "button" at bounding box center [943, 30] width 9 height 15
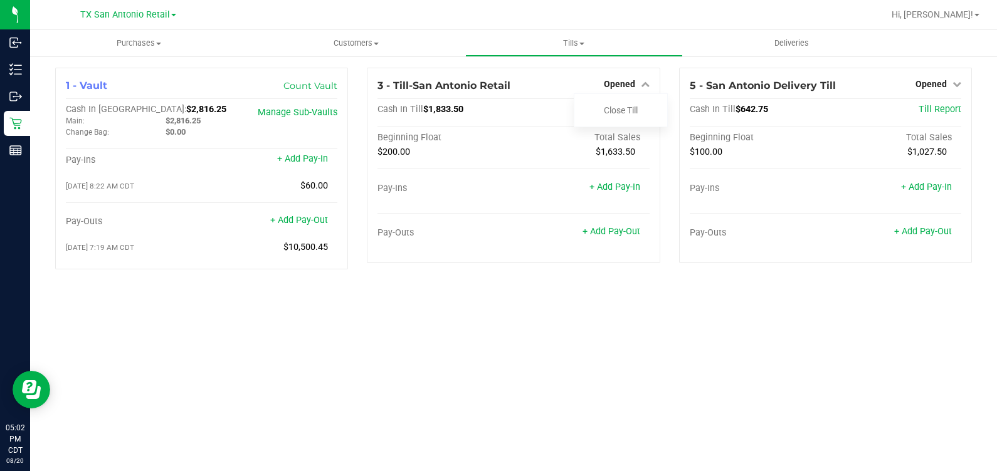
click at [518, 301] on div "Purchases Summary of purchases Fulfillment All purchases Customers All customer…" at bounding box center [513, 250] width 967 height 441
click at [548, 85] on span "Opened" at bounding box center [619, 84] width 31 height 10
click at [548, 52] on uib-tab-heading "Tills Manage tills Reconcile e-payments" at bounding box center [574, 43] width 216 height 25
click at [548, 407] on div "Purchases Summary of purchases Fulfillment All purchases Customers All customer…" at bounding box center [513, 250] width 967 height 441
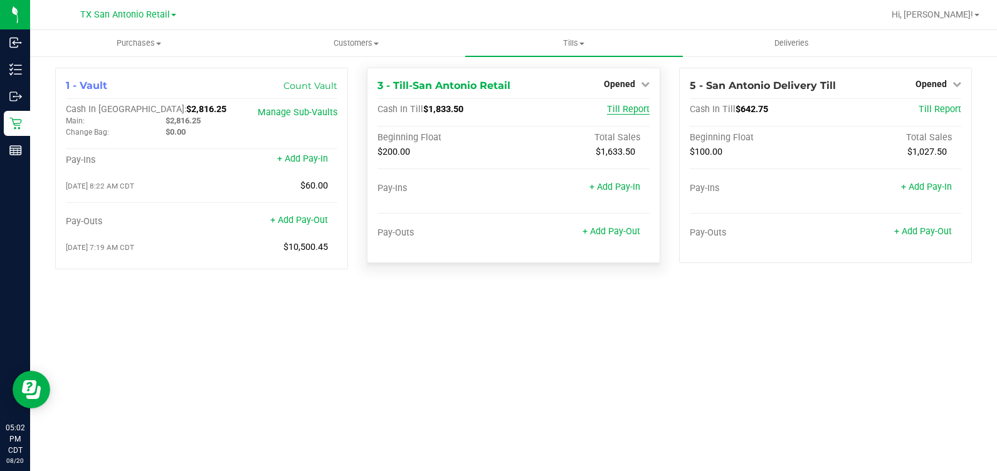
click at [548, 107] on span "Till Report" at bounding box center [628, 109] width 43 height 11
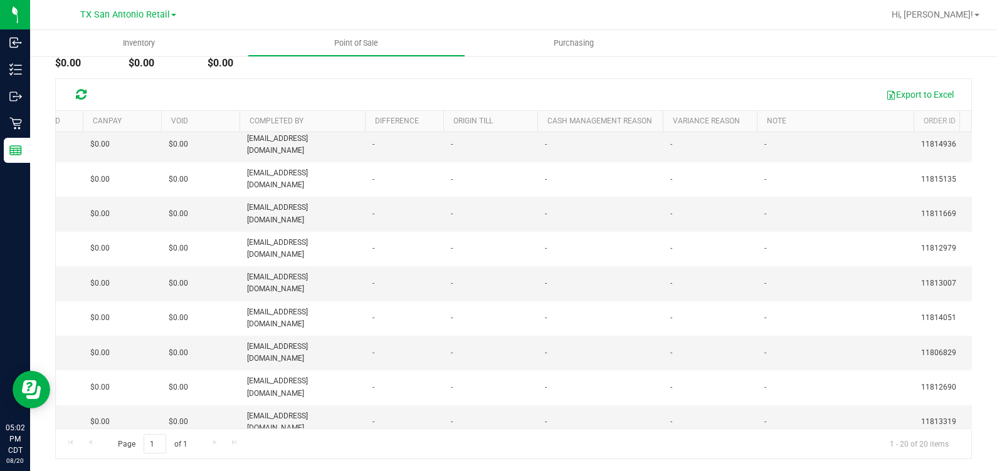
scroll to position [0, 723]
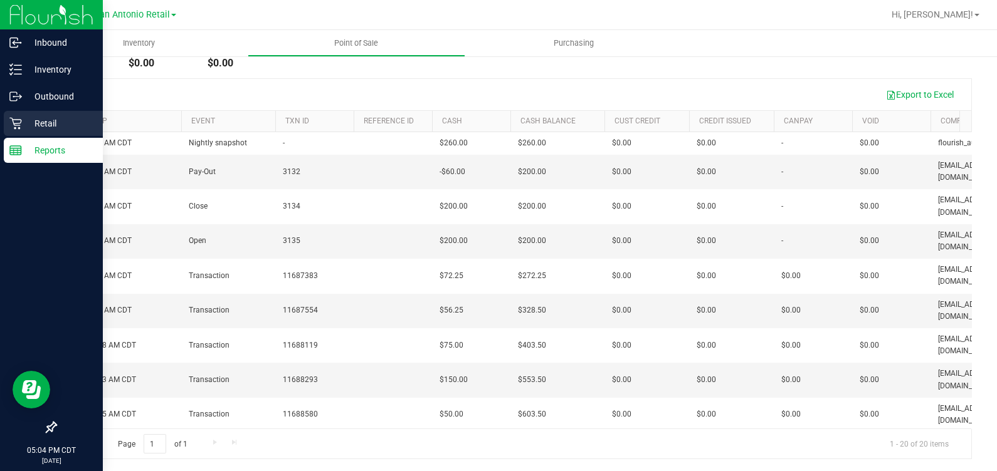
click at [9, 127] on icon at bounding box center [15, 123] width 13 height 13
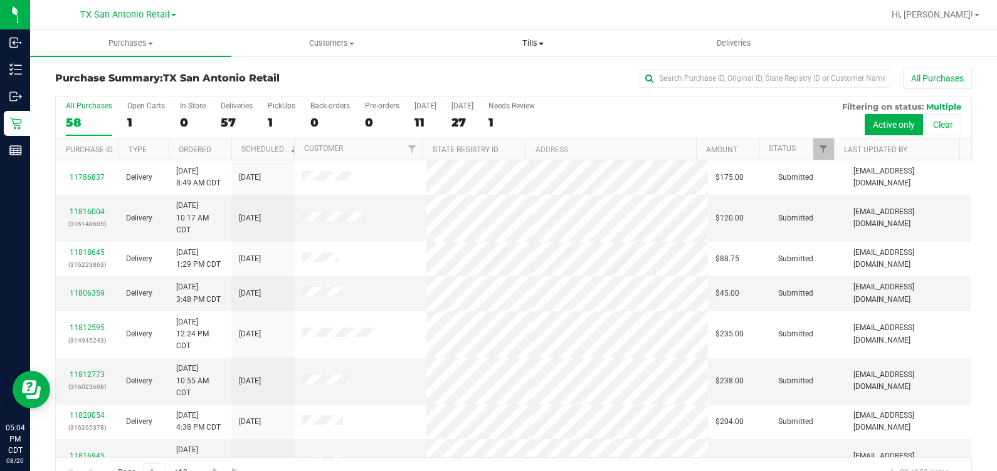
click at [537, 34] on uib-tab-heading "Tills Manage tills Reconcile e-payments" at bounding box center [533, 43] width 200 height 25
click at [529, 72] on li "Manage tills" at bounding box center [533, 75] width 201 height 15
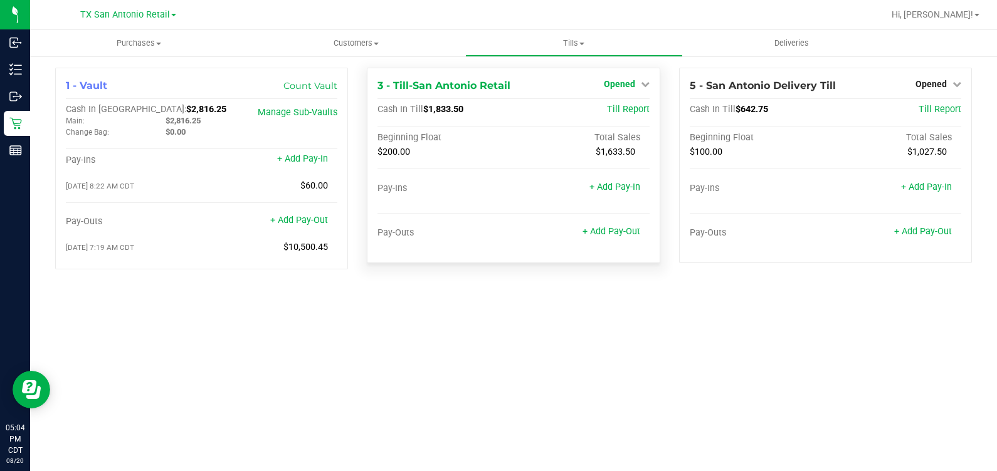
click at [548, 88] on span "Opened" at bounding box center [619, 84] width 31 height 10
click at [548, 112] on link "Close Till" at bounding box center [621, 110] width 34 height 10
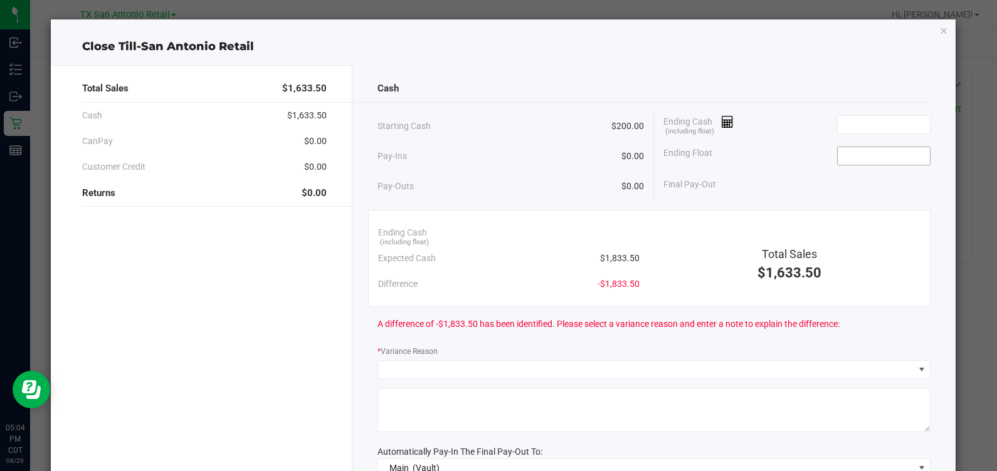
click at [548, 157] on input at bounding box center [884, 156] width 92 height 18
type input "$200.00"
click at [548, 110] on div "Ending Cash (including float)" at bounding box center [796, 124] width 267 height 31
click at [548, 116] on input at bounding box center [884, 125] width 92 height 18
type input "$2,356.25"
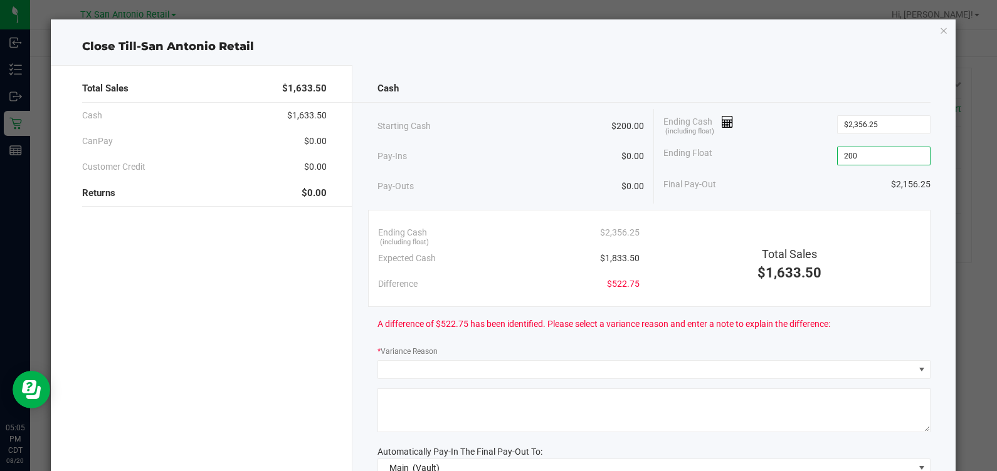
scroll to position [28, 0]
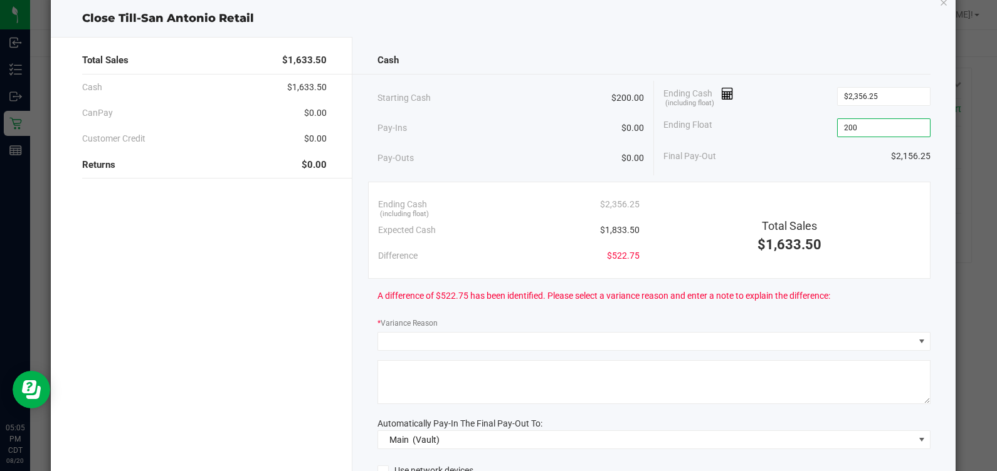
type input "$200.00"
click at [12, 166] on ngb-modal-window "Close Till-San Antonio Retail Total Sales $1,633.50 Cash $1,633.50 CanPay $0.00…" at bounding box center [503, 235] width 1006 height 471
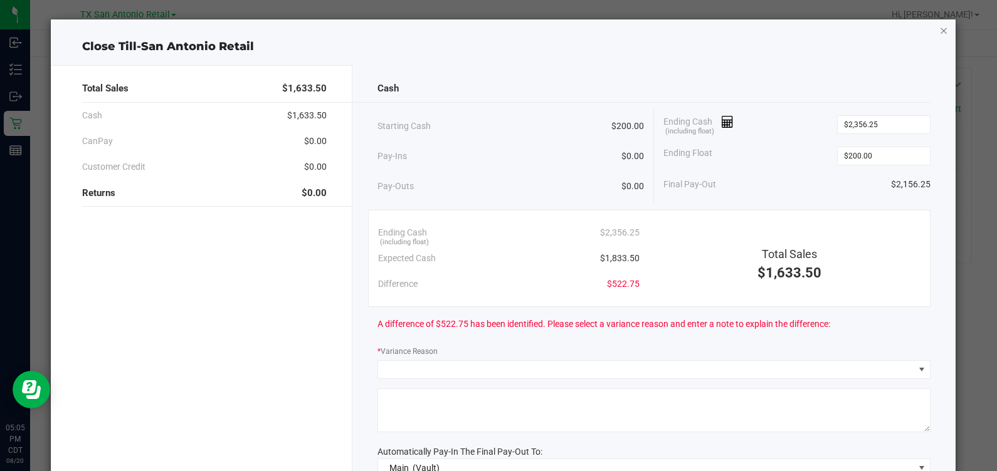
click at [548, 25] on icon "button" at bounding box center [943, 30] width 9 height 15
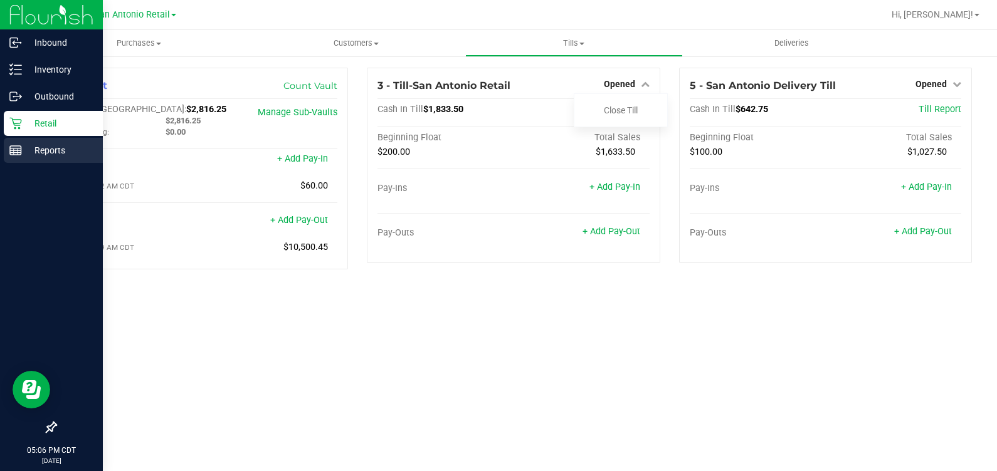
click at [38, 147] on p "Reports" at bounding box center [59, 150] width 75 height 15
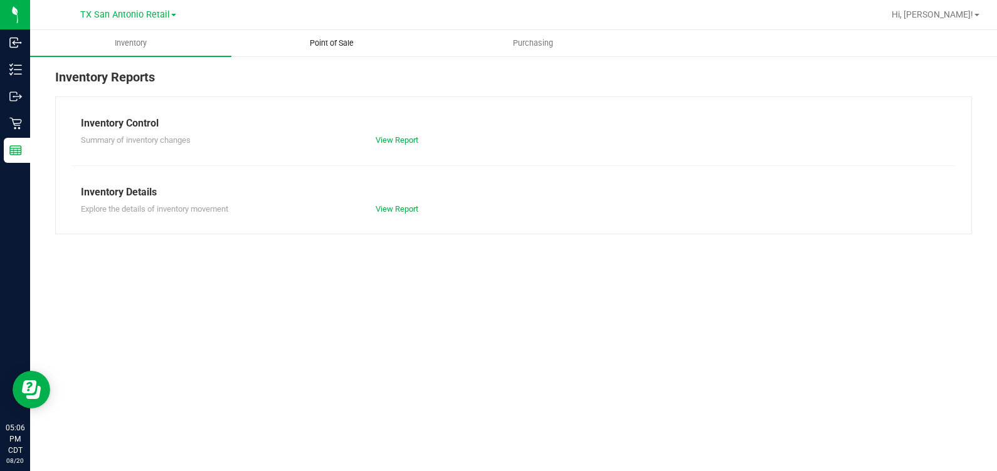
click at [325, 41] on span "Point of Sale" at bounding box center [332, 43] width 78 height 11
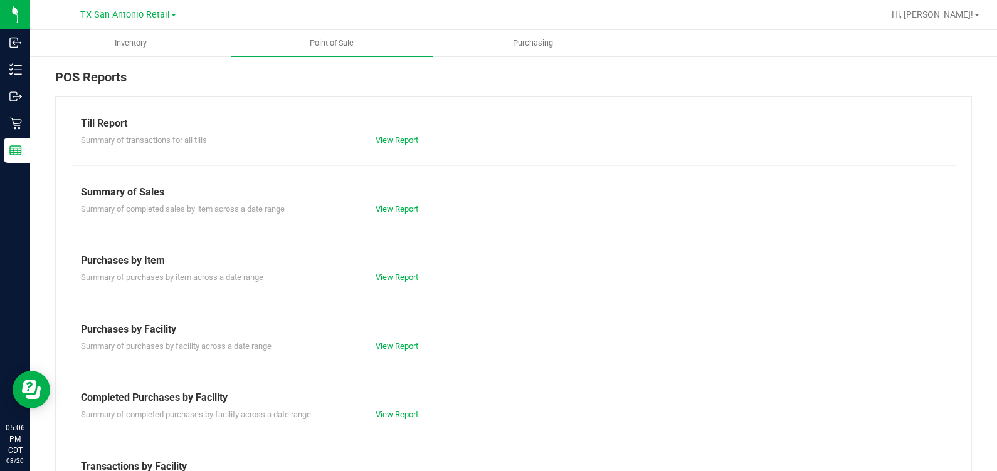
click at [392, 416] on link "View Report" at bounding box center [397, 414] width 43 height 9
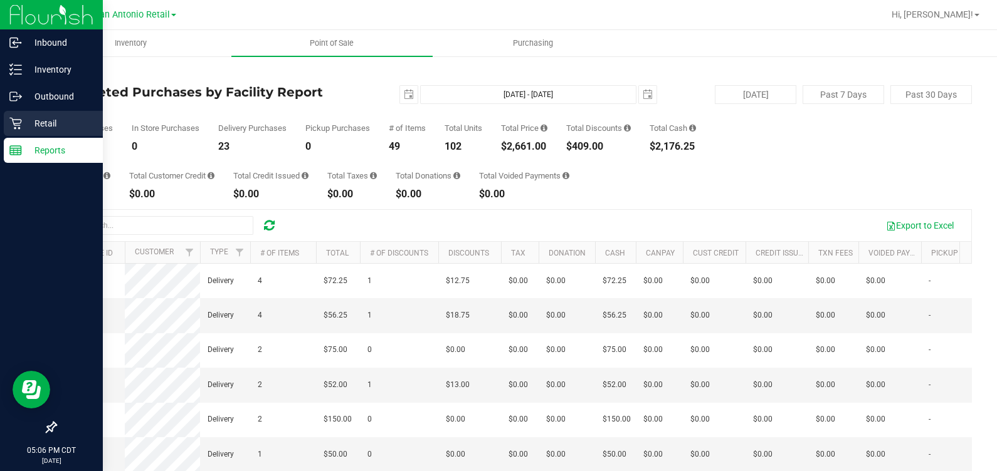
click at [18, 129] on icon at bounding box center [15, 124] width 12 height 12
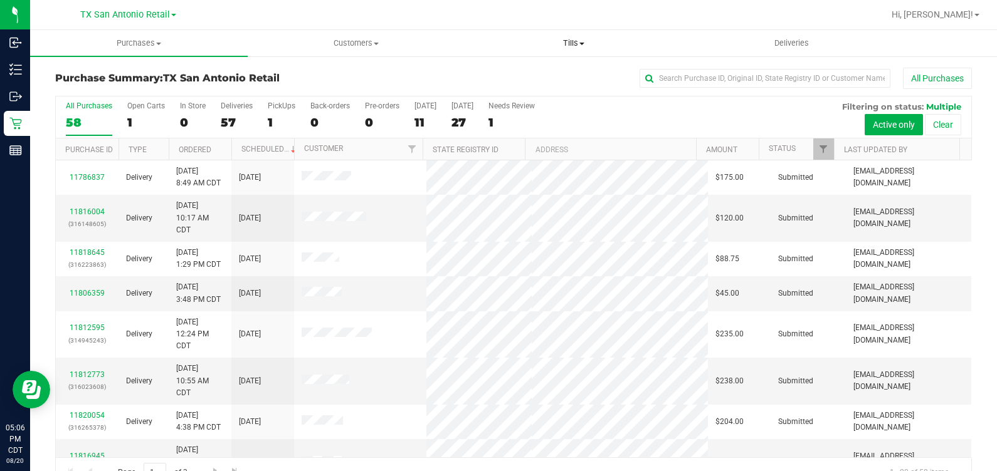
click at [548, 45] on span "Tills" at bounding box center [574, 43] width 216 height 11
click at [548, 73] on li "Manage tills" at bounding box center [574, 75] width 218 height 15
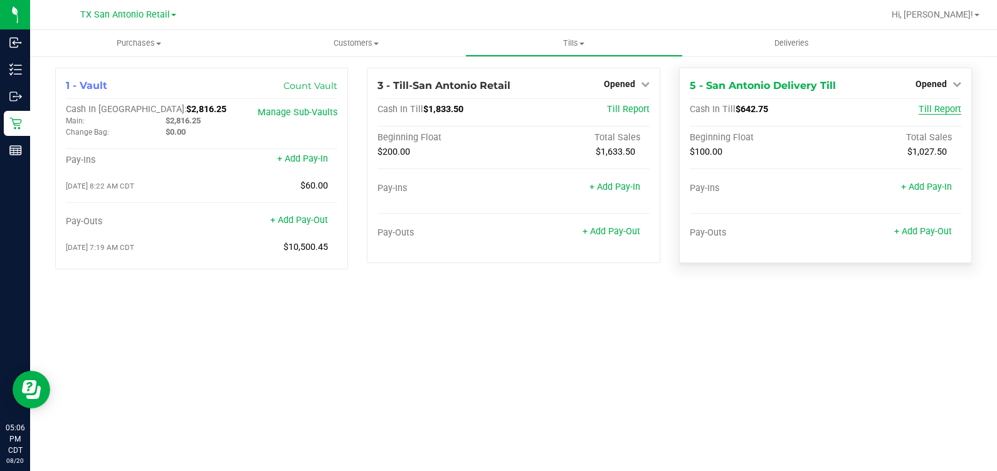
click at [548, 110] on span "Till Report" at bounding box center [939, 109] width 43 height 11
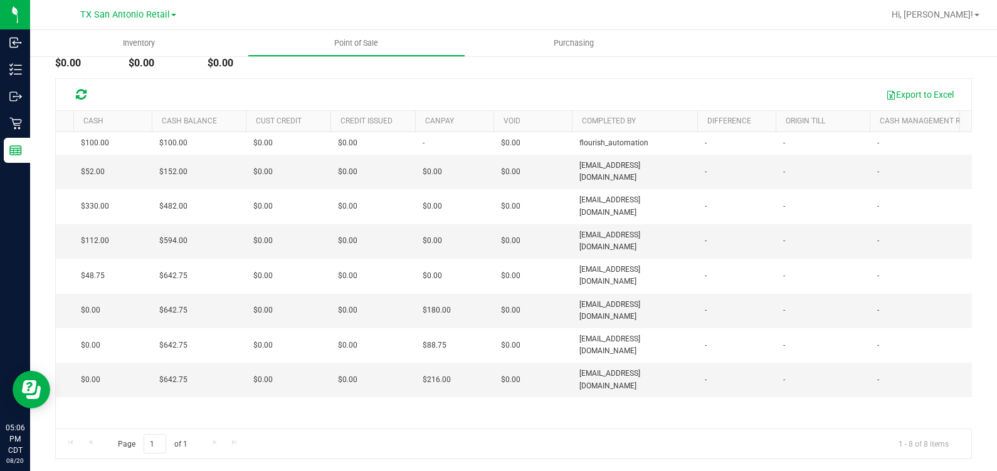
scroll to position [0, 428]
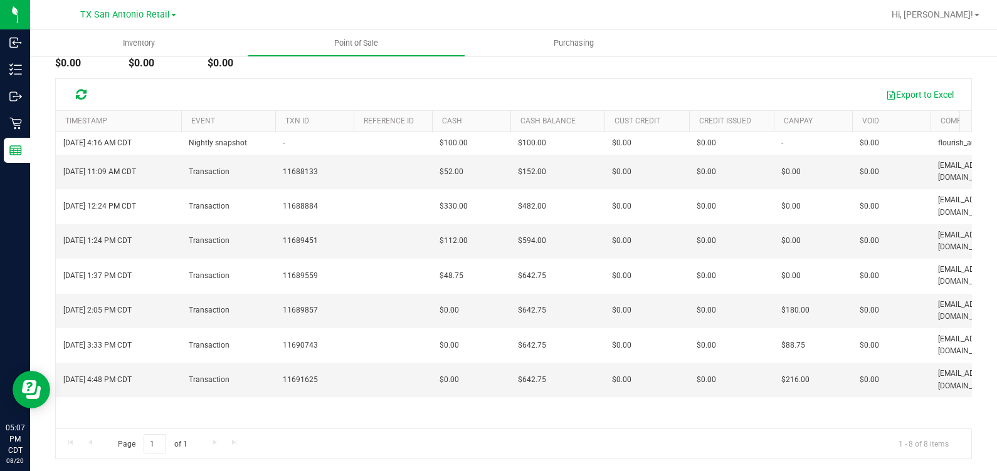
click at [411, 88] on div "Export to Excel" at bounding box center [530, 94] width 861 height 21
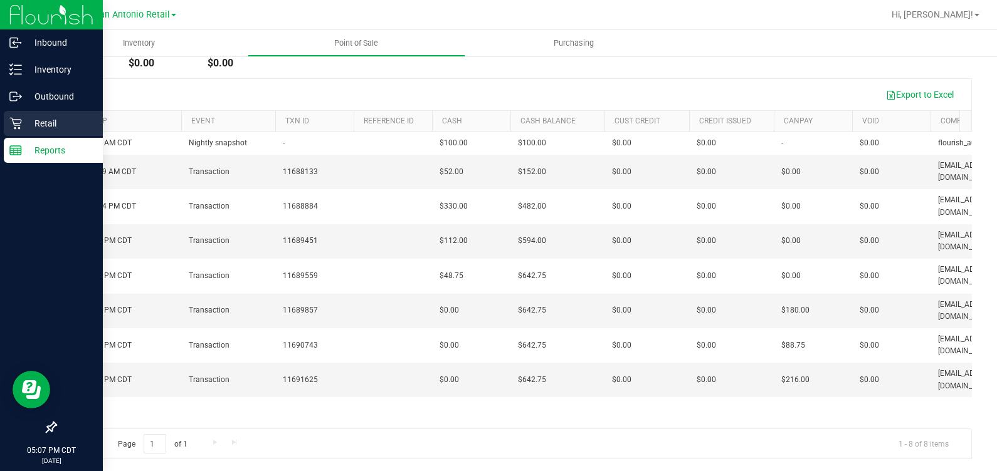
click at [18, 125] on icon at bounding box center [15, 123] width 13 height 13
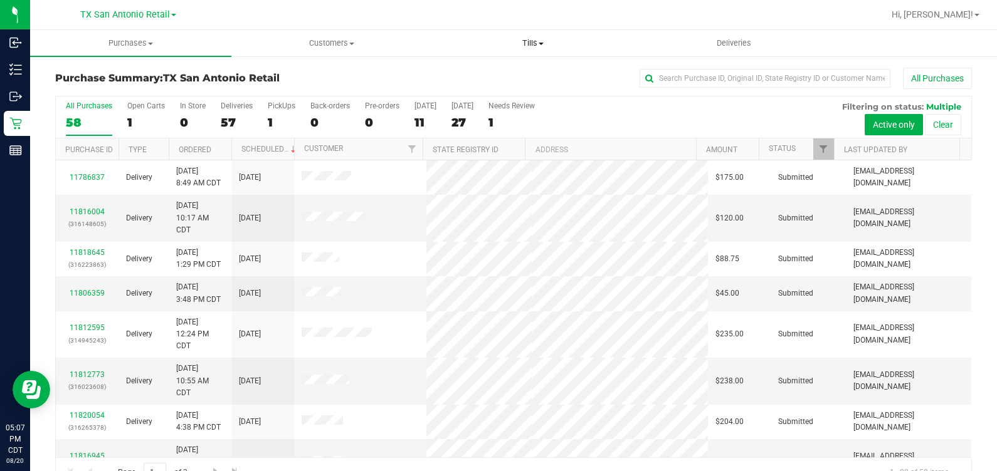
click at [544, 39] on span "Tills" at bounding box center [533, 43] width 200 height 11
click at [533, 79] on li "Manage tills" at bounding box center [533, 75] width 201 height 15
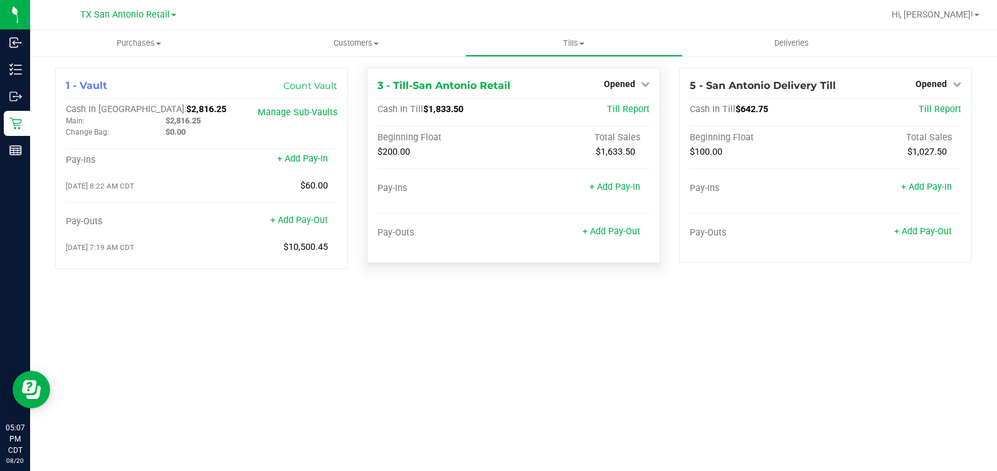
click at [548, 91] on div "Opened" at bounding box center [627, 83] width 46 height 15
click at [548, 85] on span "Opened" at bounding box center [619, 84] width 31 height 10
click at [548, 113] on link "Close Till" at bounding box center [621, 110] width 34 height 10
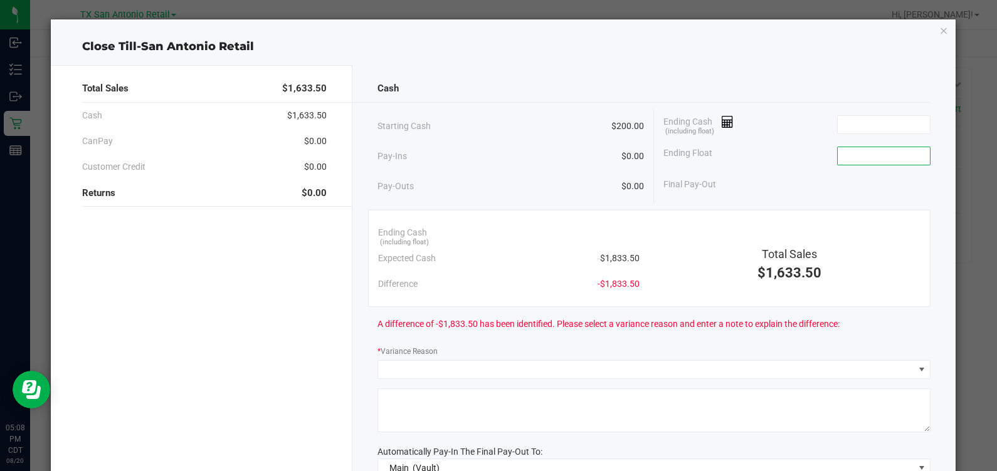
click at [548, 158] on input at bounding box center [884, 156] width 92 height 18
type input "$200.00"
click at [548, 118] on input at bounding box center [884, 125] width 92 height 18
type input "$2,376.25"
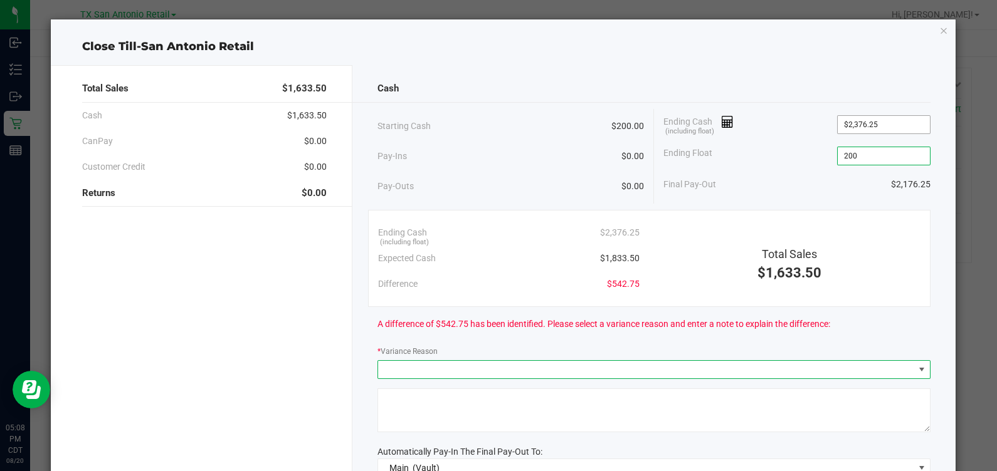
type input "$200.00"
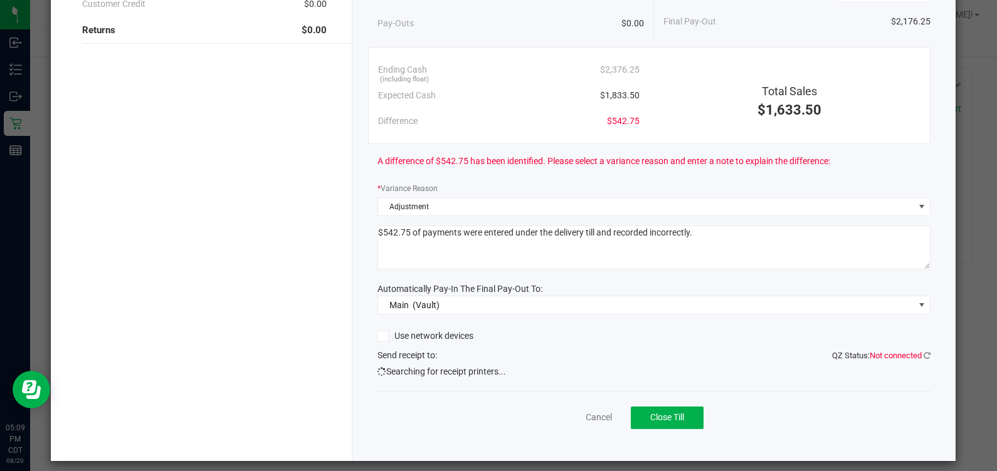
scroll to position [171, 0]
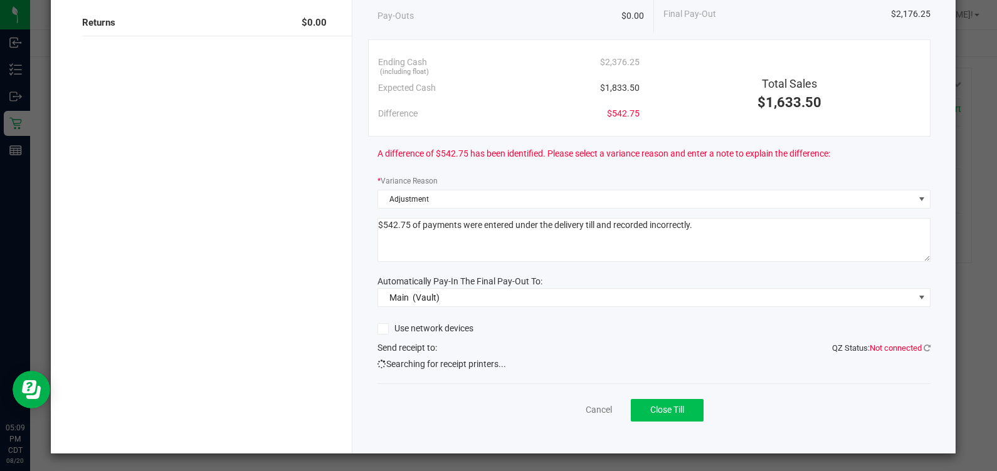
type textarea "$542.75 of payments were entered under the delivery till and recorded incorrect…"
click at [548, 409] on span "Close Till" at bounding box center [667, 410] width 34 height 10
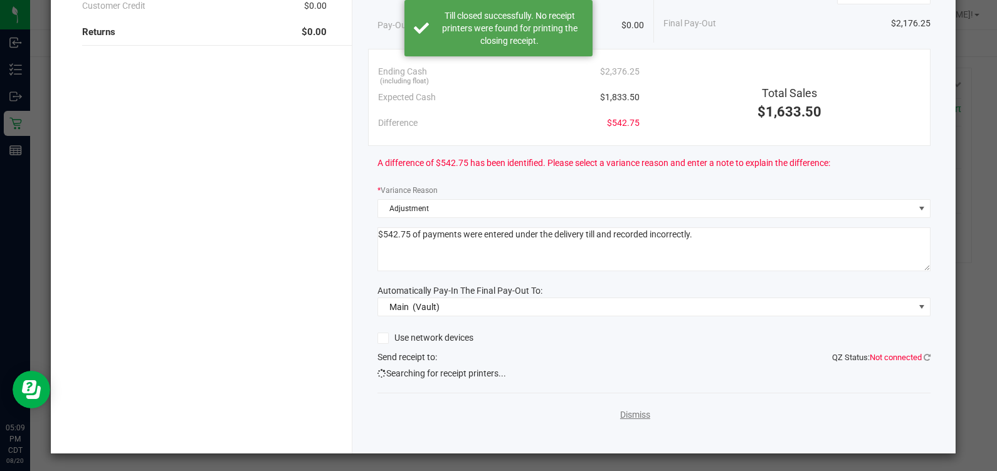
click at [548, 410] on link "Dismiss" at bounding box center [635, 415] width 30 height 13
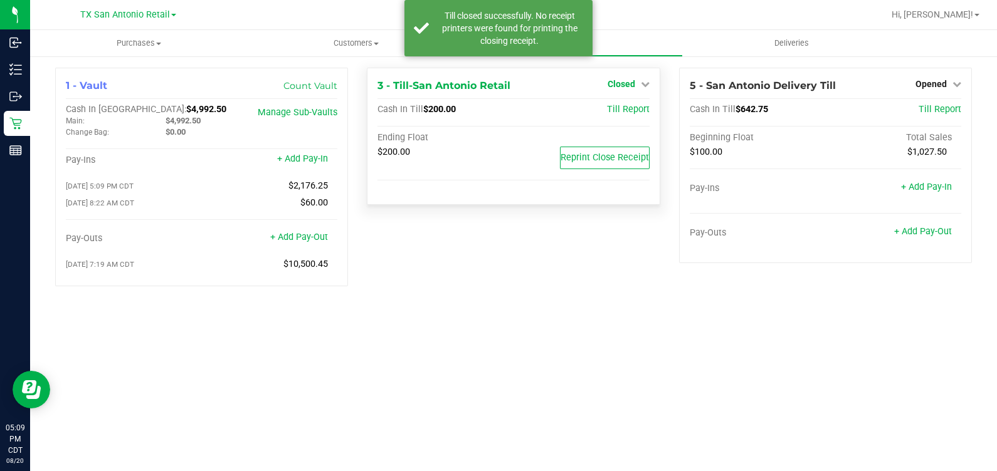
click at [548, 79] on span "Closed" at bounding box center [621, 84] width 28 height 10
click at [548, 116] on div "Open Till" at bounding box center [620, 111] width 93 height 16
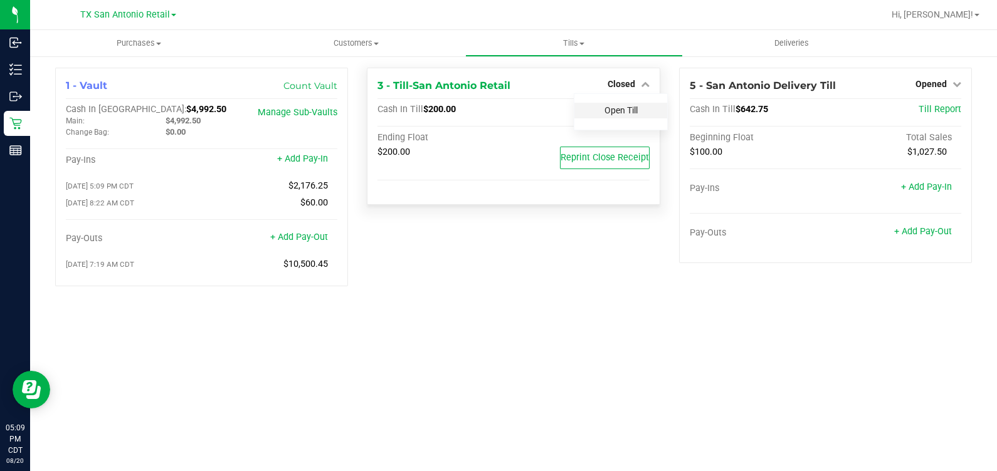
click at [548, 113] on div "Open Till" at bounding box center [620, 111] width 93 height 16
click at [548, 112] on link "Open Till" at bounding box center [620, 110] width 33 height 10
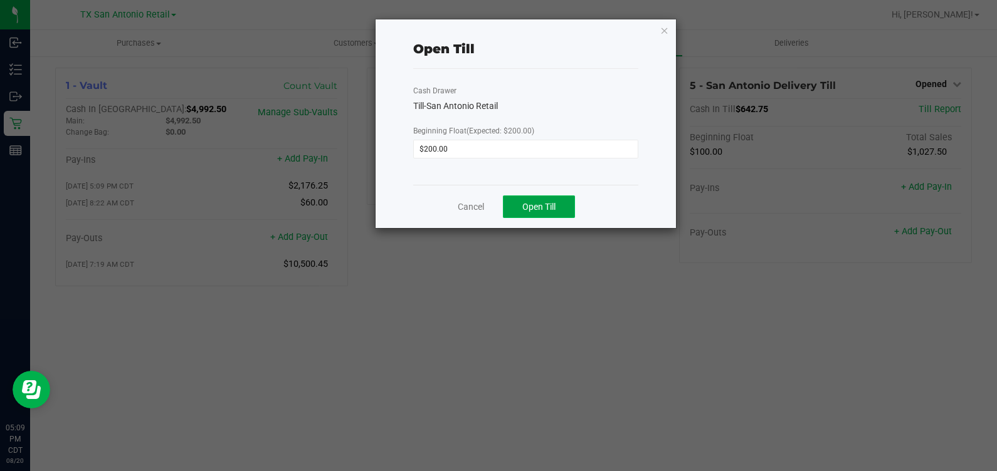
click at [539, 203] on span "Open Till" at bounding box center [538, 207] width 33 height 10
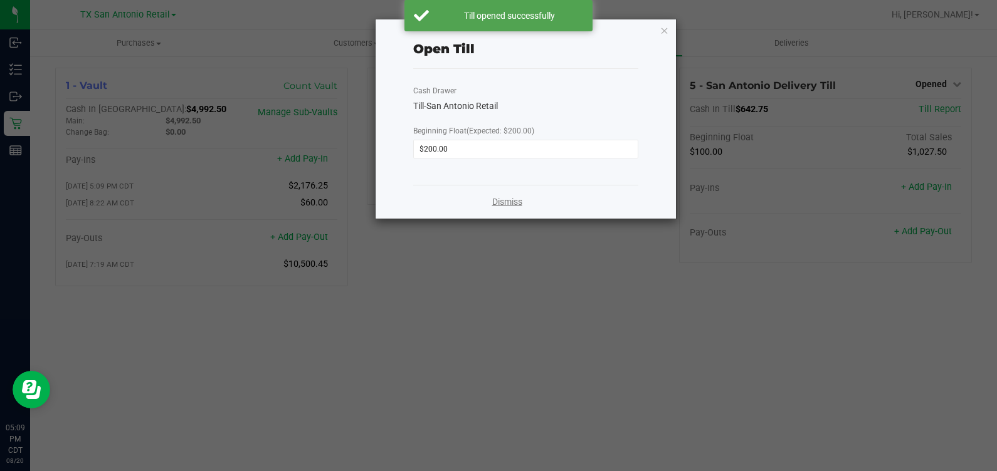
click at [511, 202] on link "Dismiss" at bounding box center [507, 202] width 30 height 13
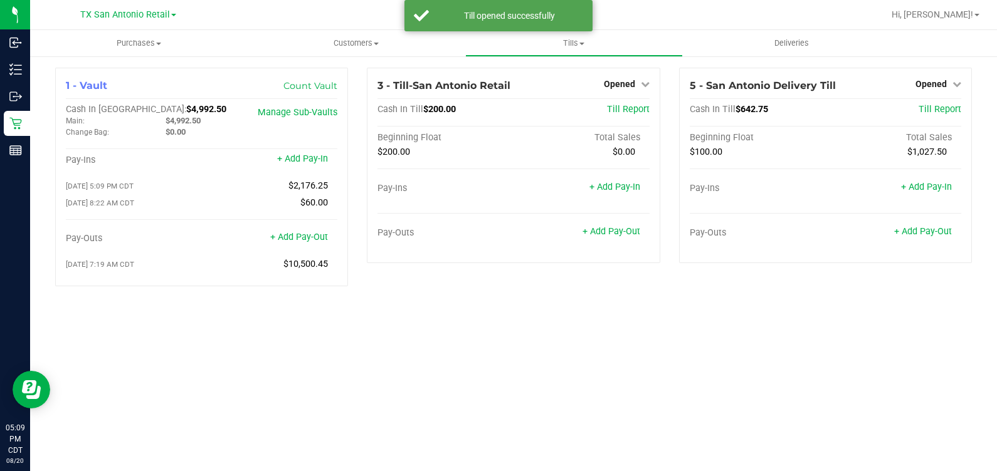
click at [548, 334] on div "Purchases Summary of purchases Fulfillment All purchases Customers All customer…" at bounding box center [513, 250] width 967 height 441
